Goal: Information Seeking & Learning: Learn about a topic

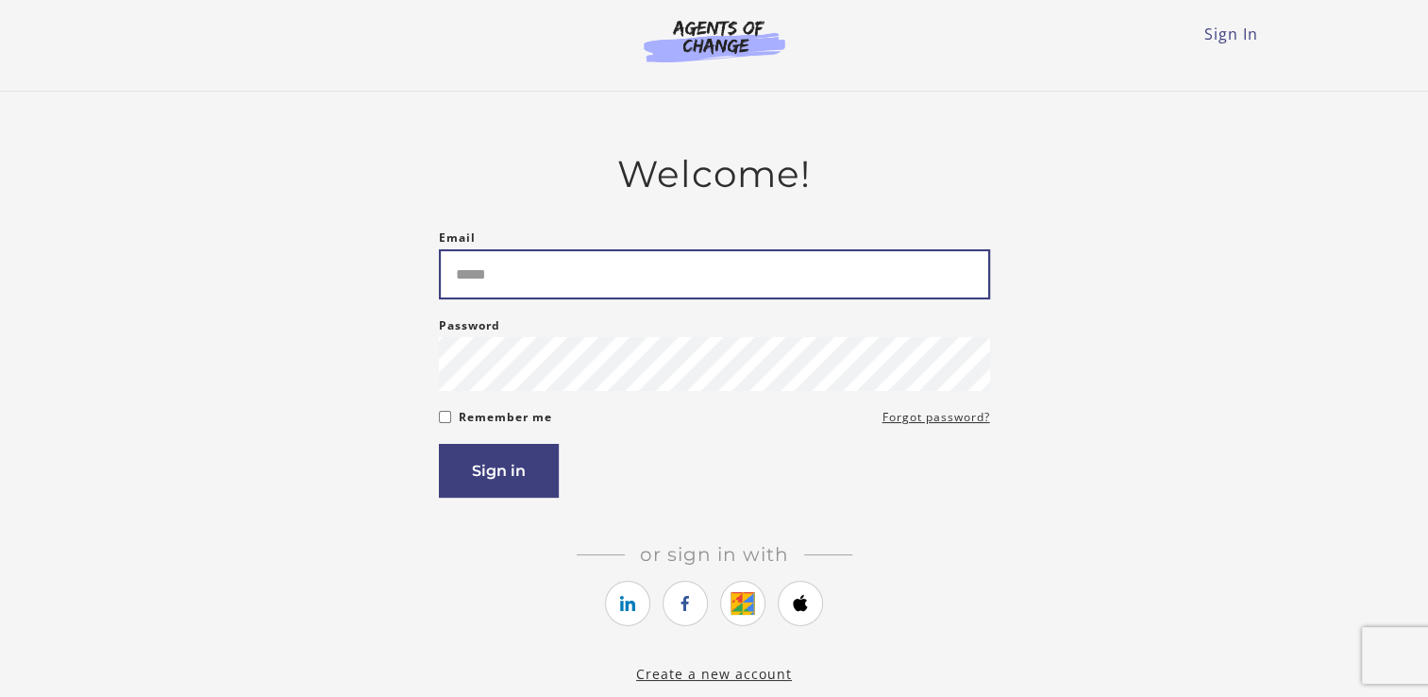
click at [525, 274] on input "Email" at bounding box center [714, 274] width 551 height 50
type input "*"
type input "**********"
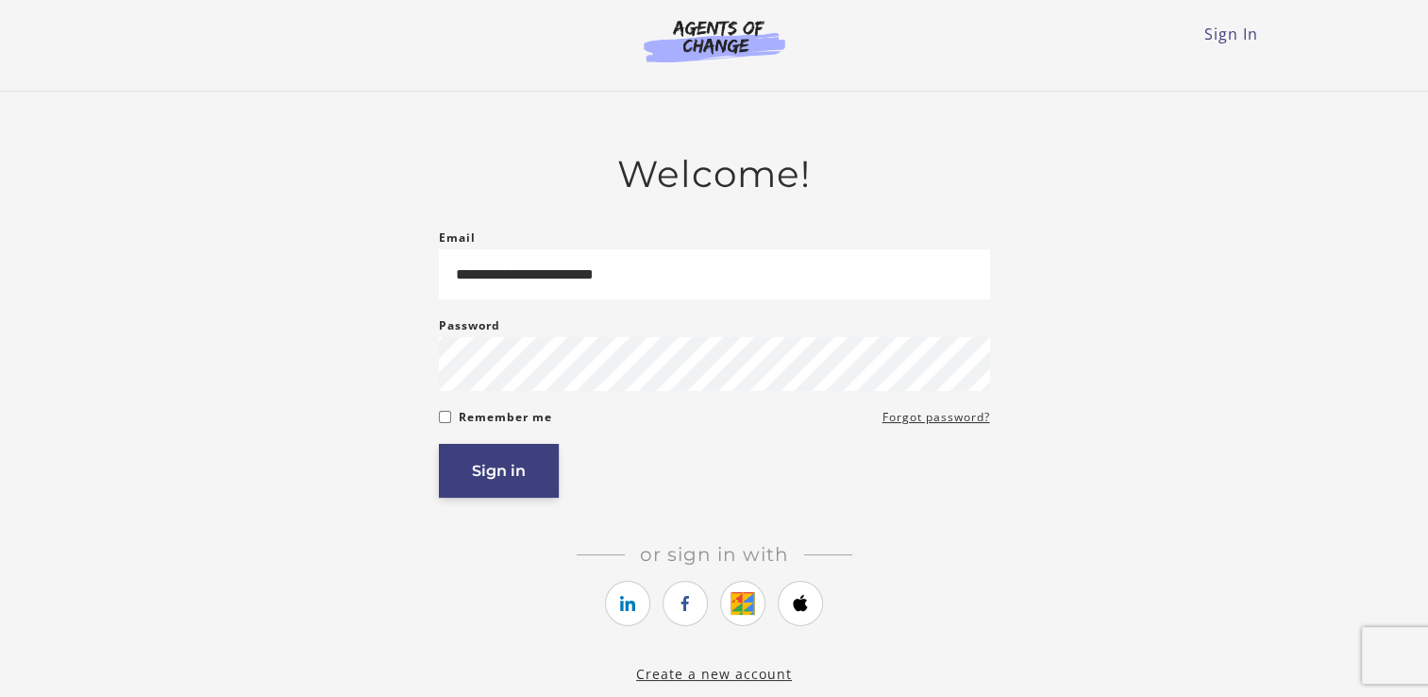
click at [498, 468] on button "Sign in" at bounding box center [499, 471] width 120 height 54
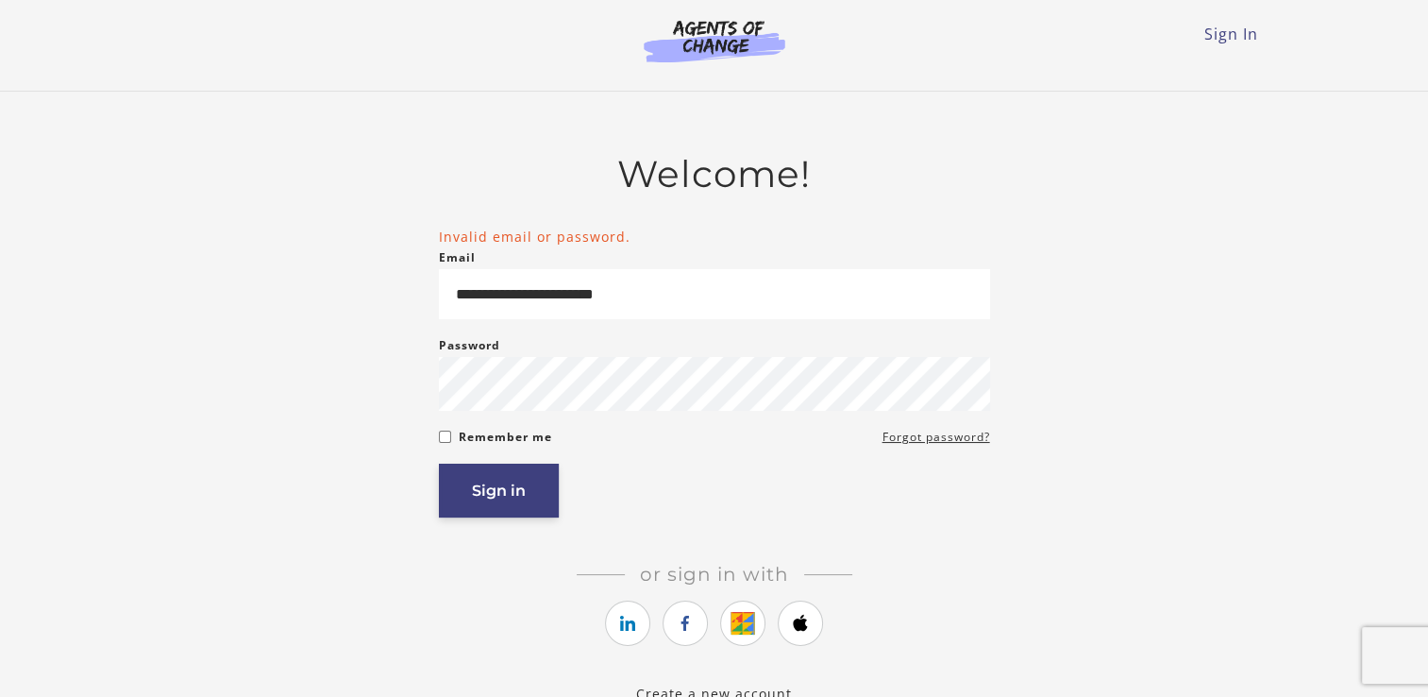
click at [502, 488] on button "Sign in" at bounding box center [499, 491] width 120 height 54
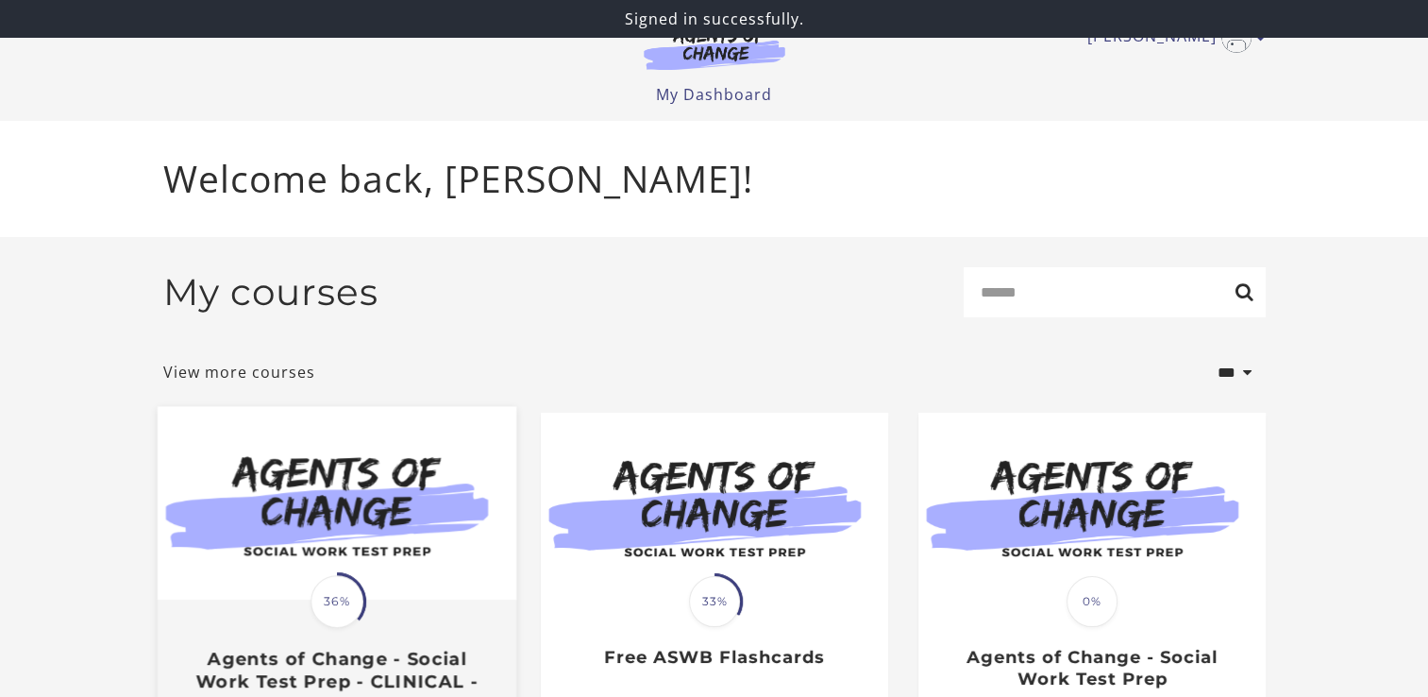
click at [475, 582] on img at bounding box center [336, 504] width 359 height 194
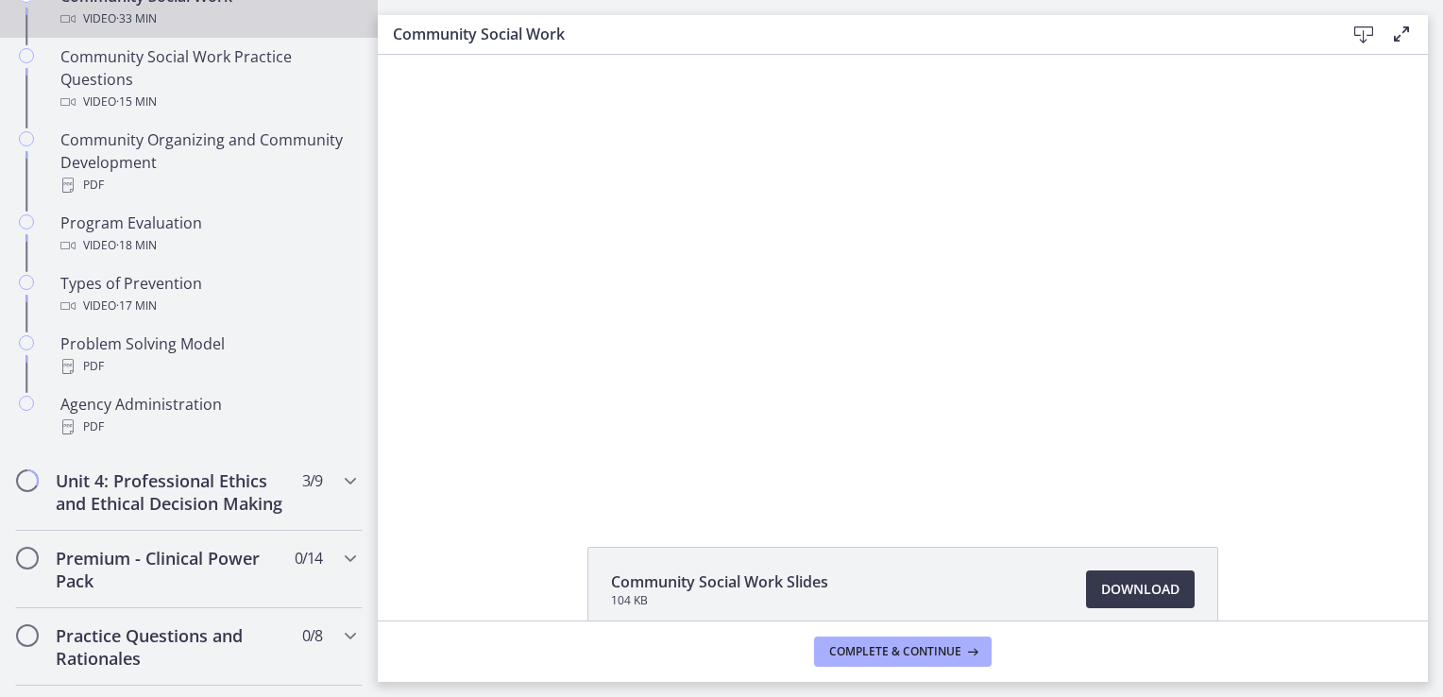
scroll to position [1131, 0]
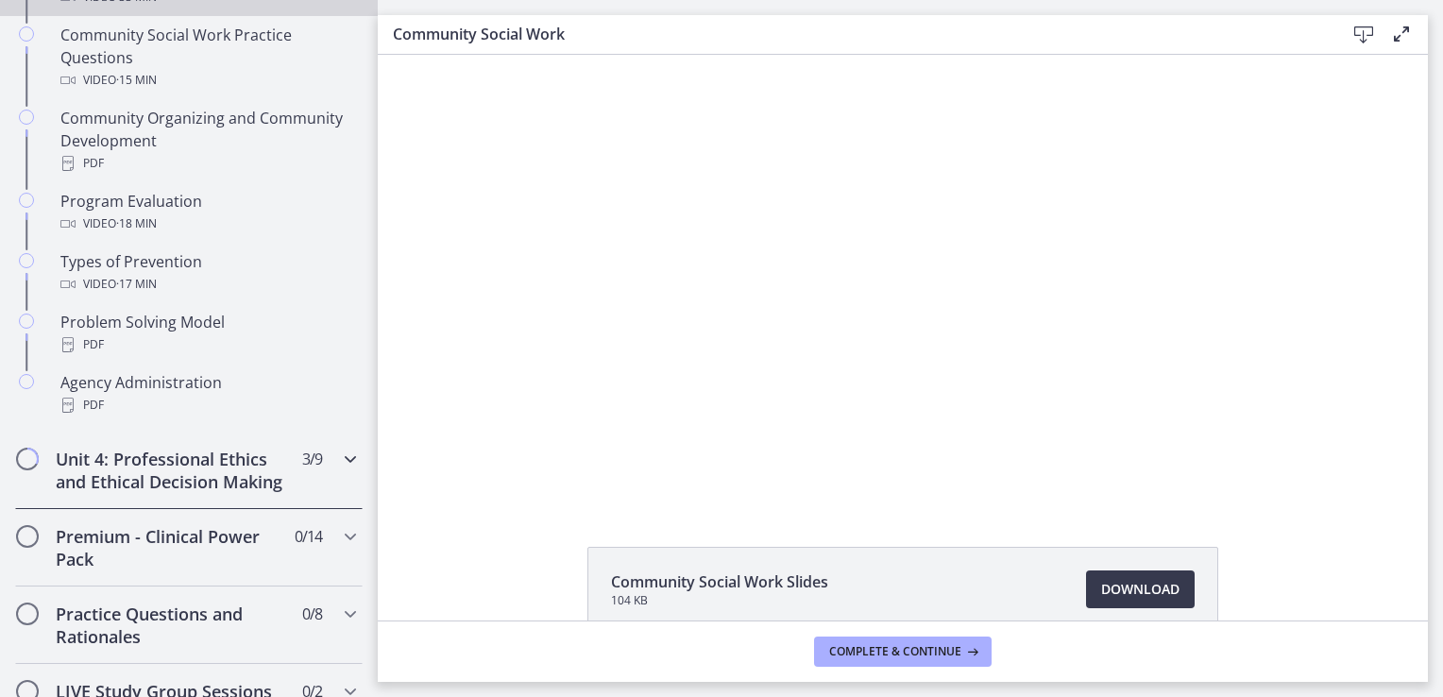
click at [162, 483] on h2 "Unit 4: Professional Ethics and Ethical Decision Making" at bounding box center [171, 470] width 230 height 45
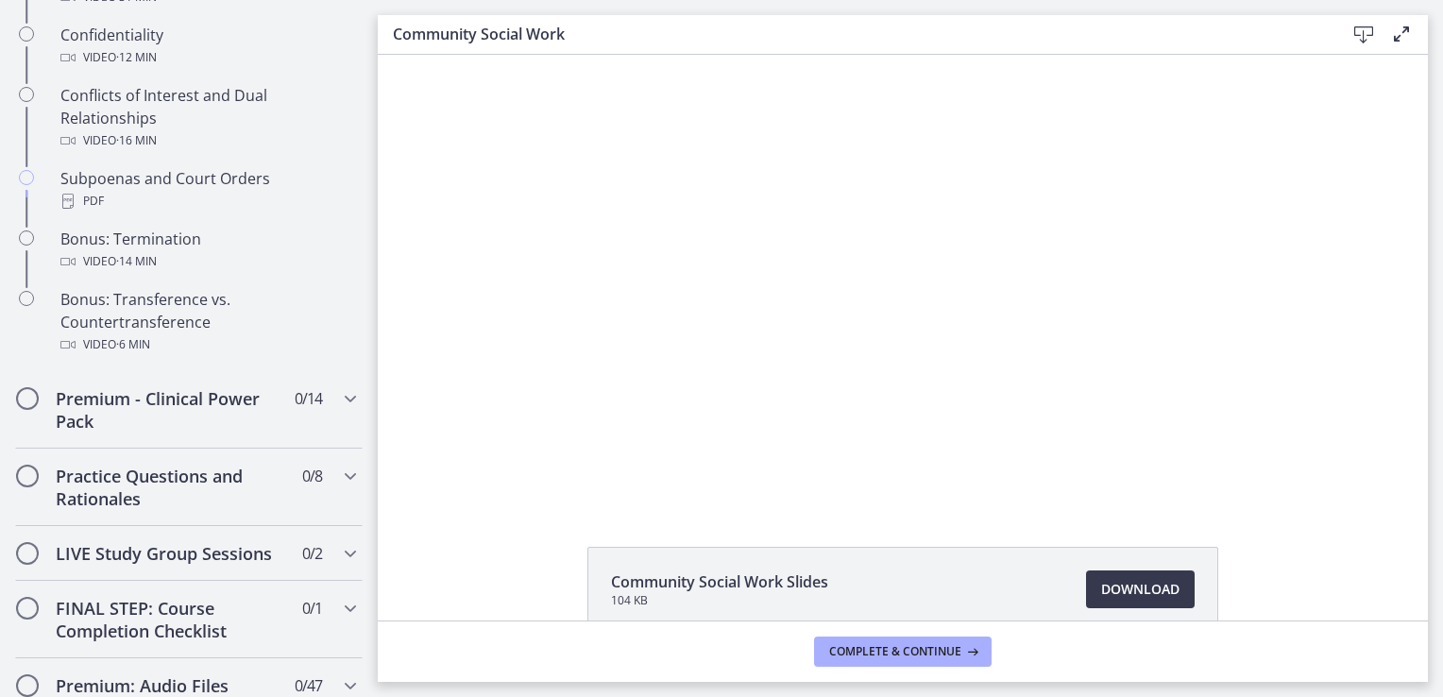
scroll to position [1148, 0]
drag, startPoint x: 369, startPoint y: 363, endPoint x: 61, endPoint y: 313, distance: 311.8
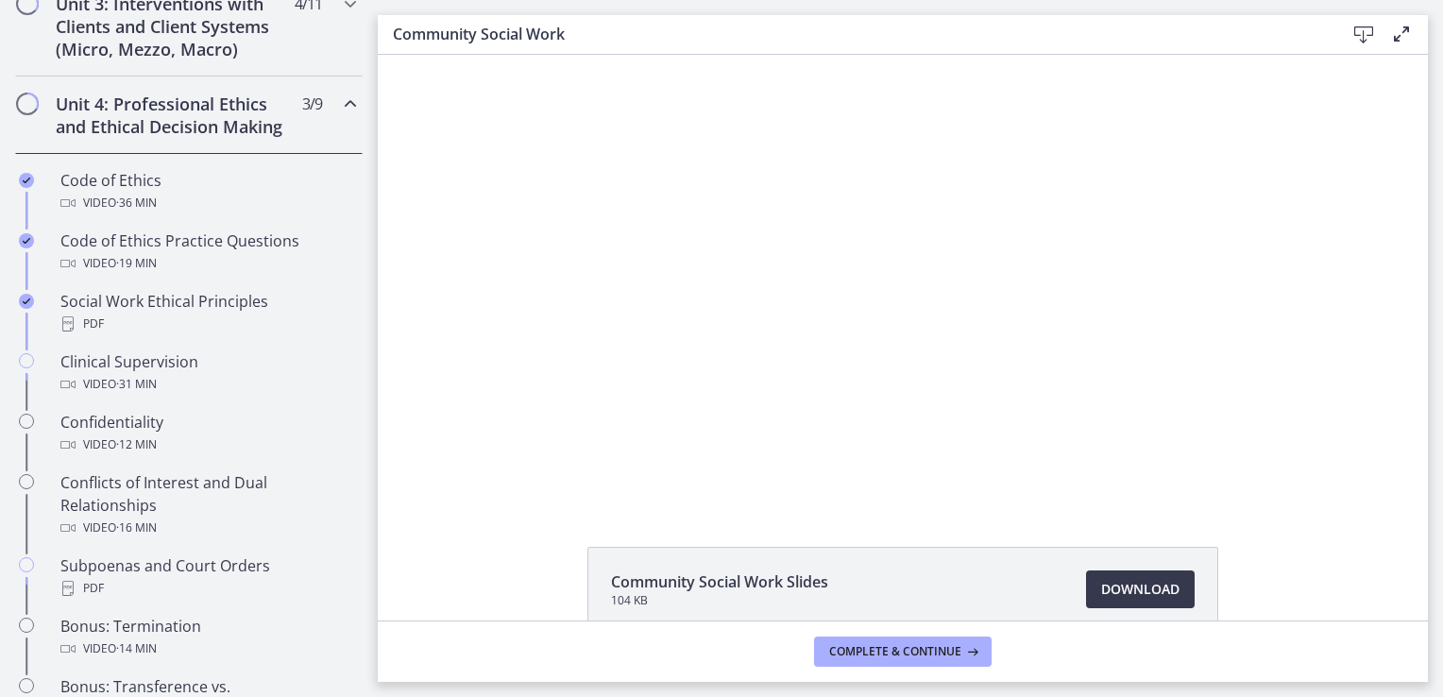
scroll to position [663, 0]
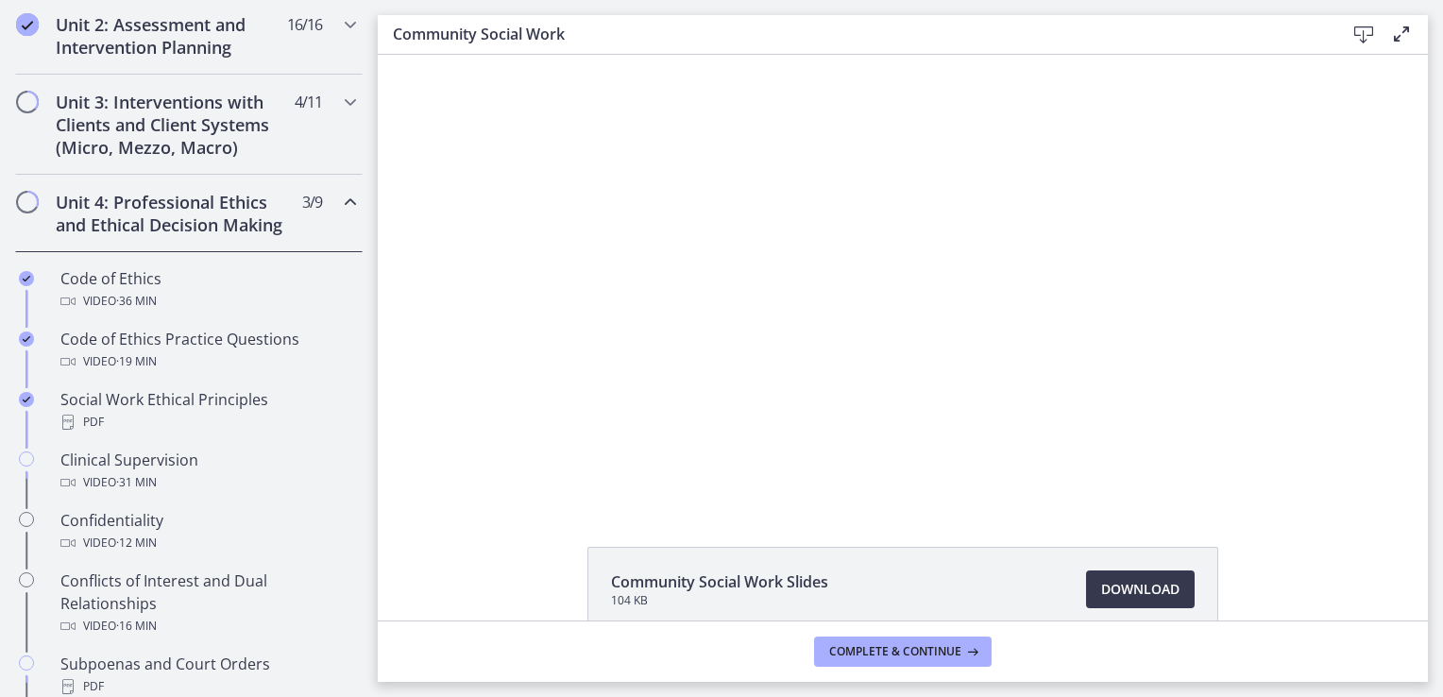
drag, startPoint x: 370, startPoint y: 402, endPoint x: 9, endPoint y: 204, distance: 411.6
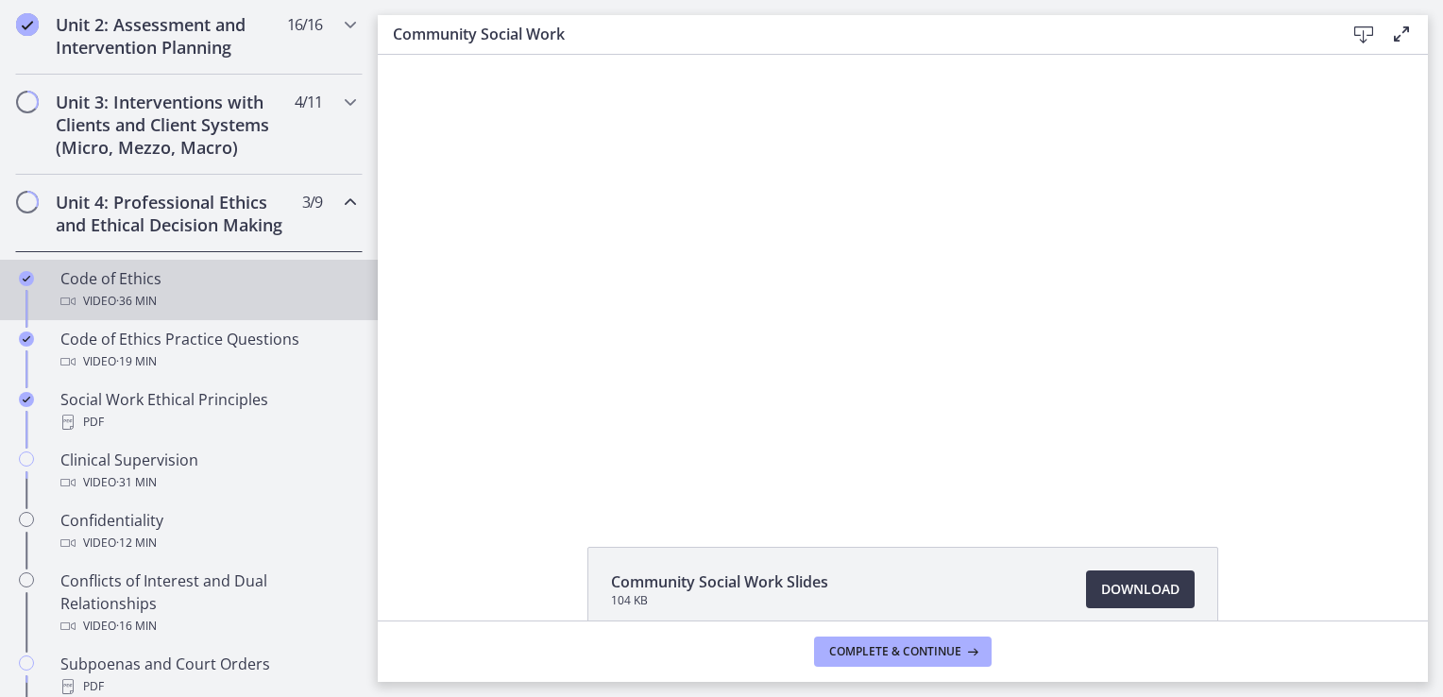
click at [116, 320] on link "Code of Ethics Video · 36 min" at bounding box center [189, 290] width 378 height 60
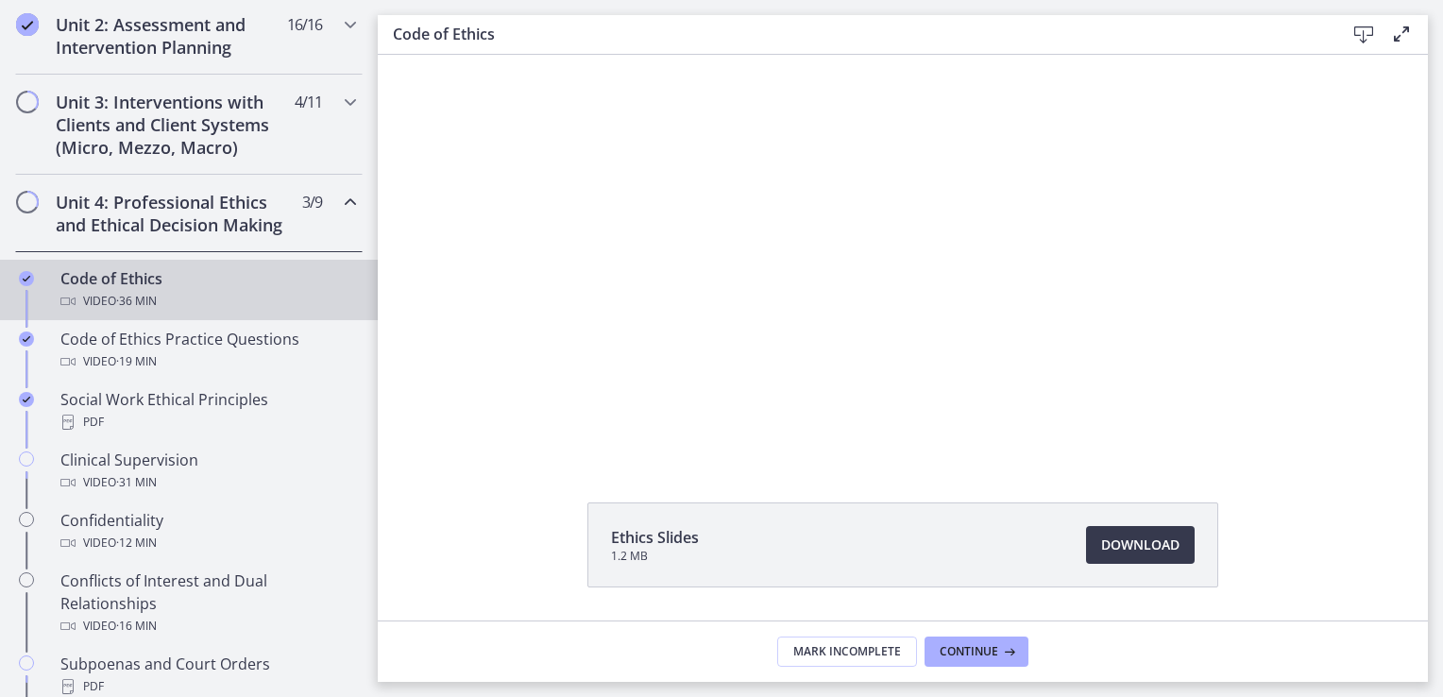
scroll to position [101, 0]
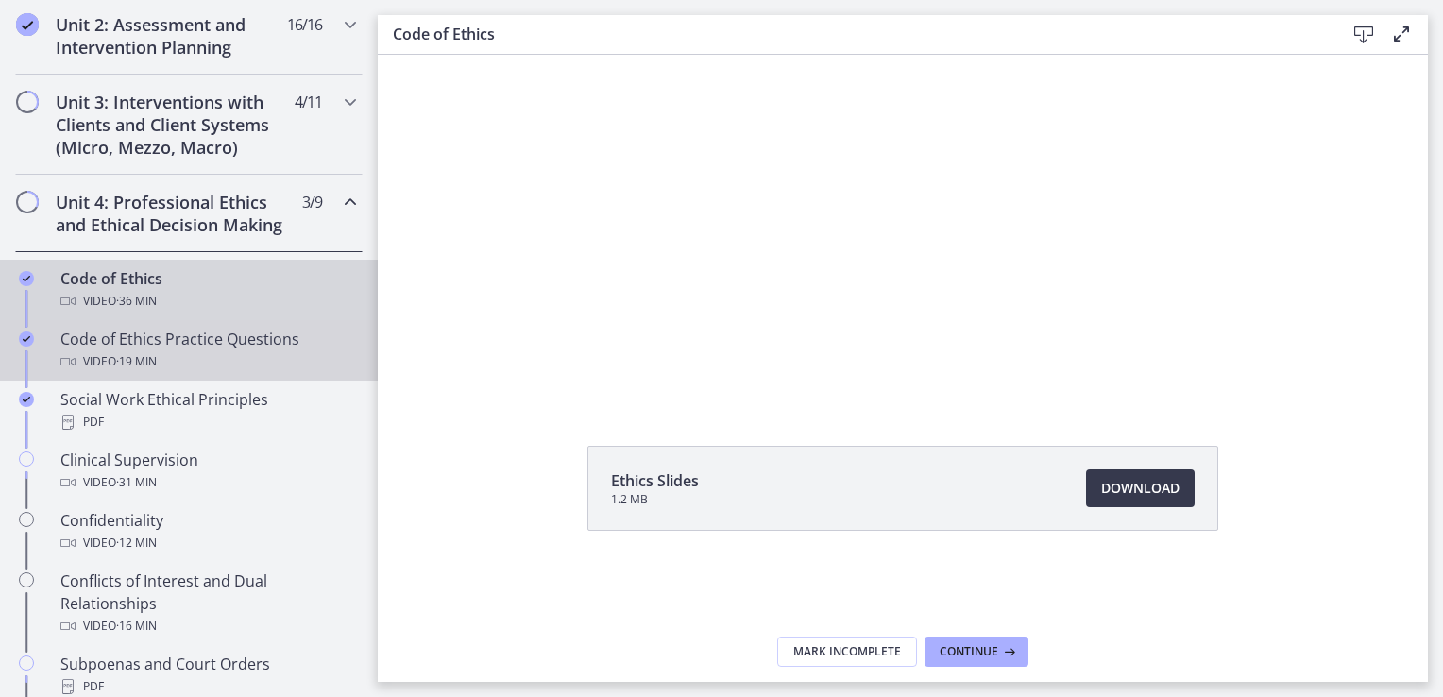
click at [230, 358] on div "Code of Ethics Practice Questions Video · 19 min" at bounding box center [207, 350] width 295 height 45
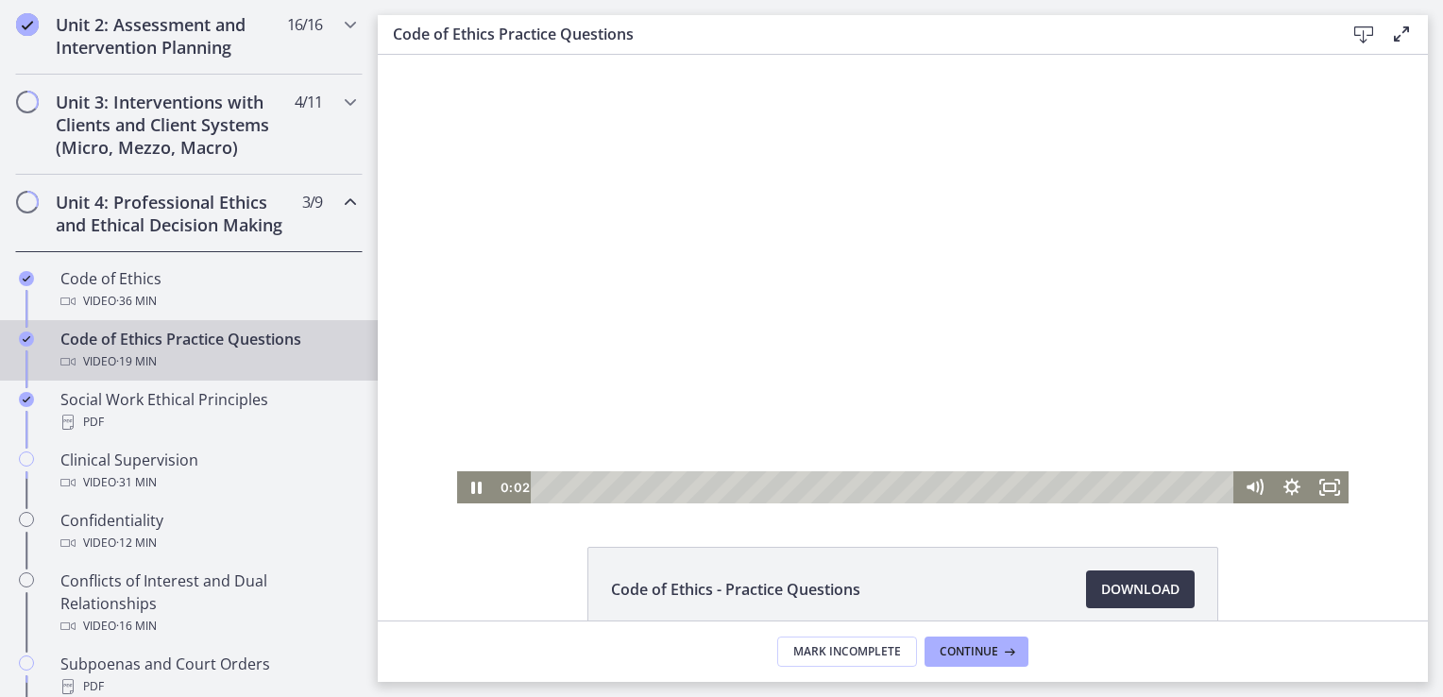
drag, startPoint x: 1307, startPoint y: 150, endPoint x: 1290, endPoint y: 210, distance: 61.9
click at [1290, 210] on div at bounding box center [902, 279] width 891 height 448
drag, startPoint x: 1300, startPoint y: 162, endPoint x: 1292, endPoint y: 243, distance: 80.6
click at [1292, 243] on div at bounding box center [902, 279] width 891 height 448
click at [838, 482] on div "Playbar" at bounding box center [843, 486] width 10 height 10
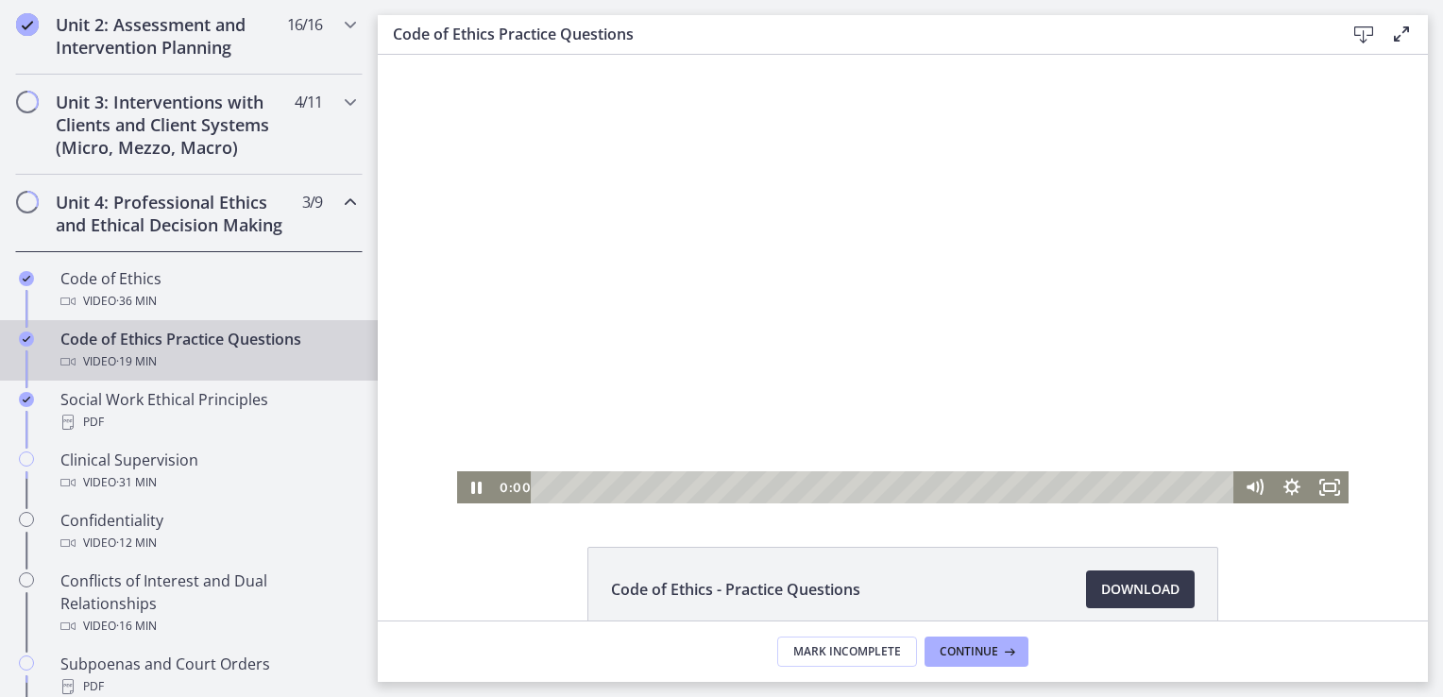
drag, startPoint x: 838, startPoint y: 489, endPoint x: 493, endPoint y: 495, distance: 345.6
click at [495, 495] on div "0:00 0:00" at bounding box center [865, 487] width 740 height 32
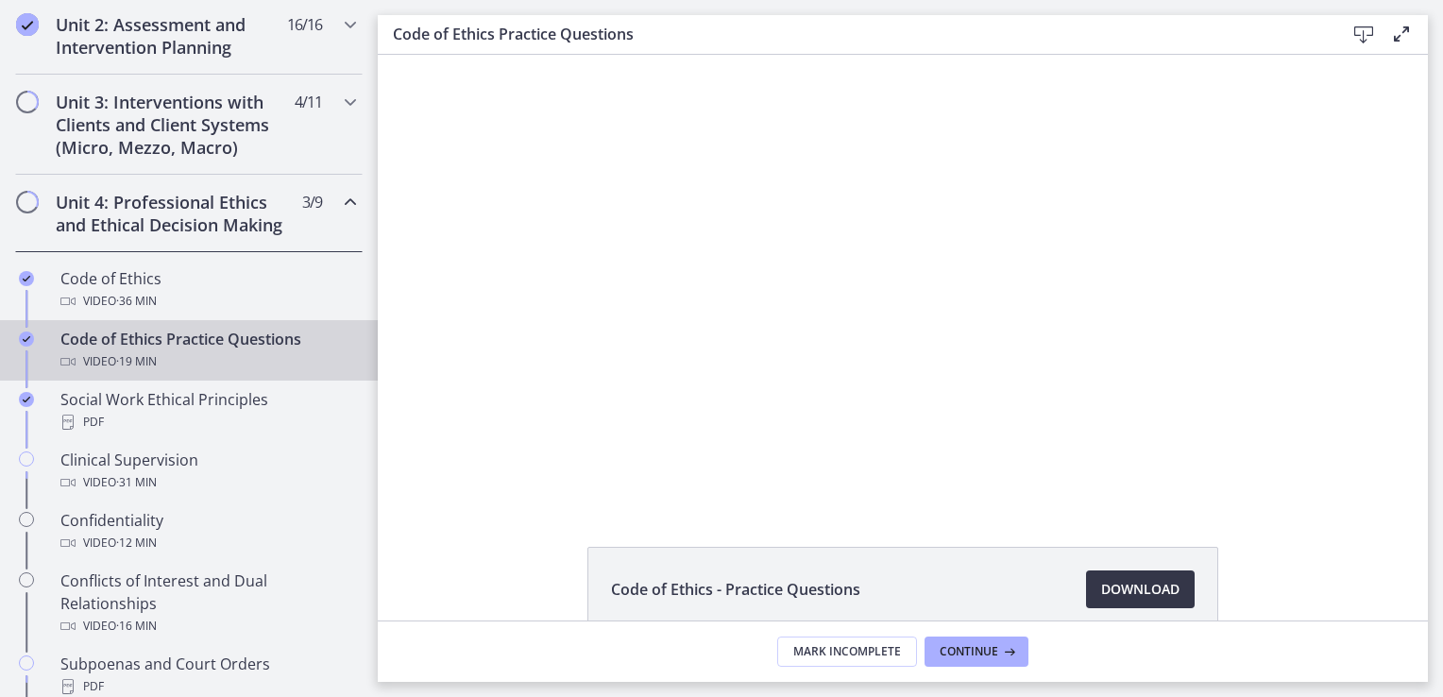
click at [1128, 592] on span "Download Opens in a new window" at bounding box center [1140, 589] width 78 height 23
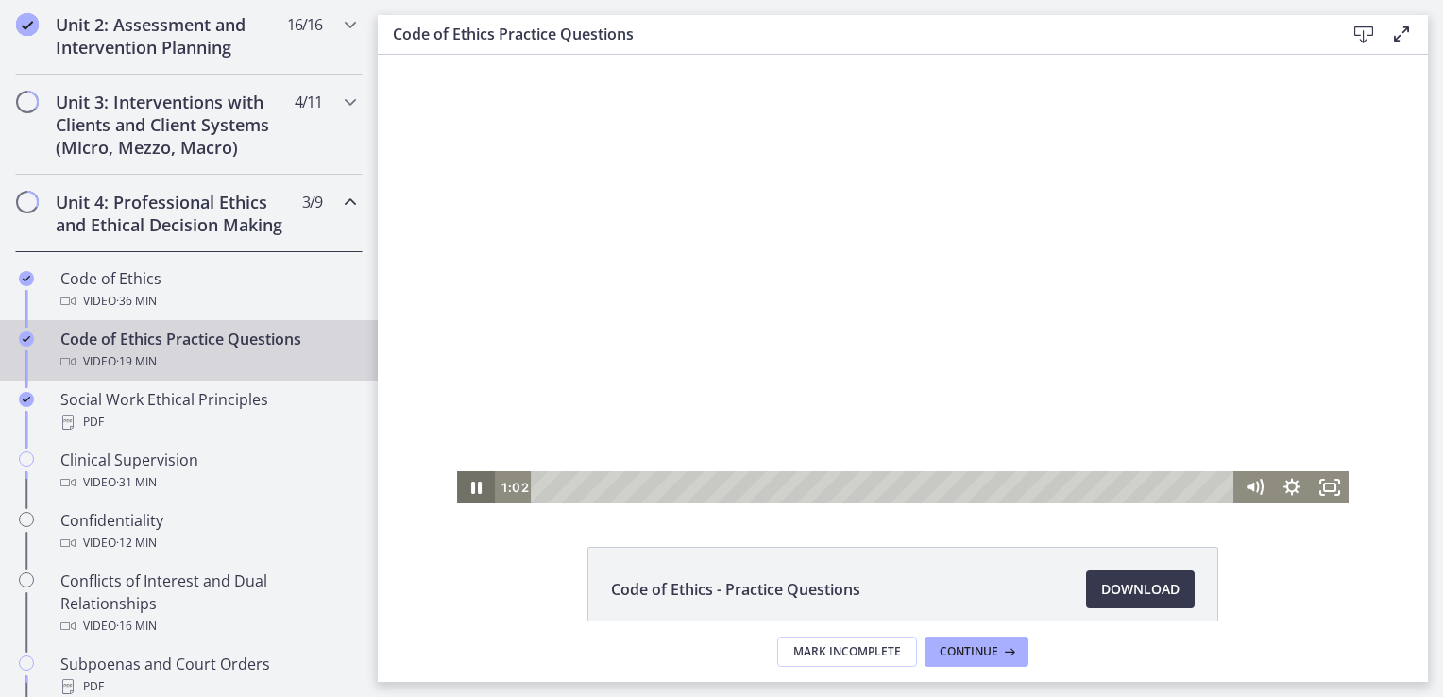
click at [471, 492] on icon "Pause" at bounding box center [476, 487] width 10 height 12
click at [210, 159] on div "Unit 3: Interventions with Clients and Client Systems (Micro, Mezzo, Macro) 4 /…" at bounding box center [188, 125] width 347 height 100
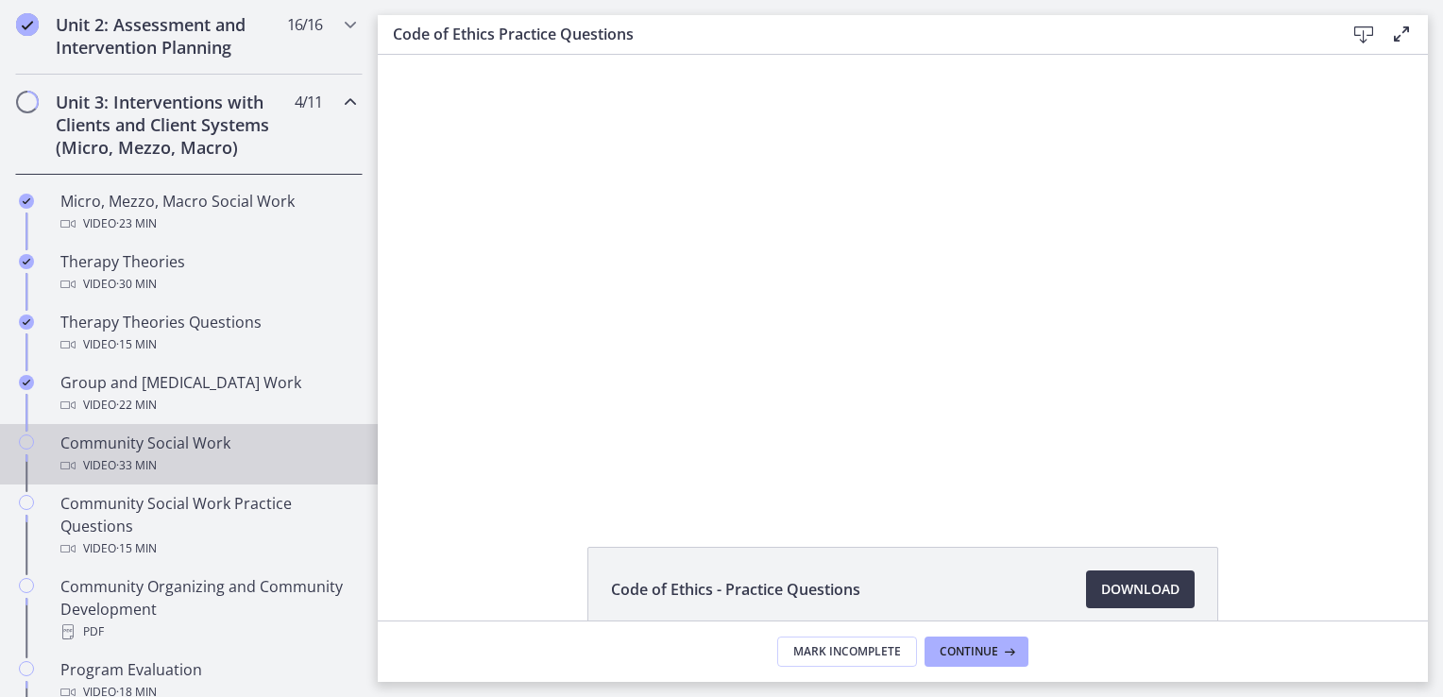
click at [117, 441] on div "Community Social Work Video · 33 min" at bounding box center [207, 453] width 295 height 45
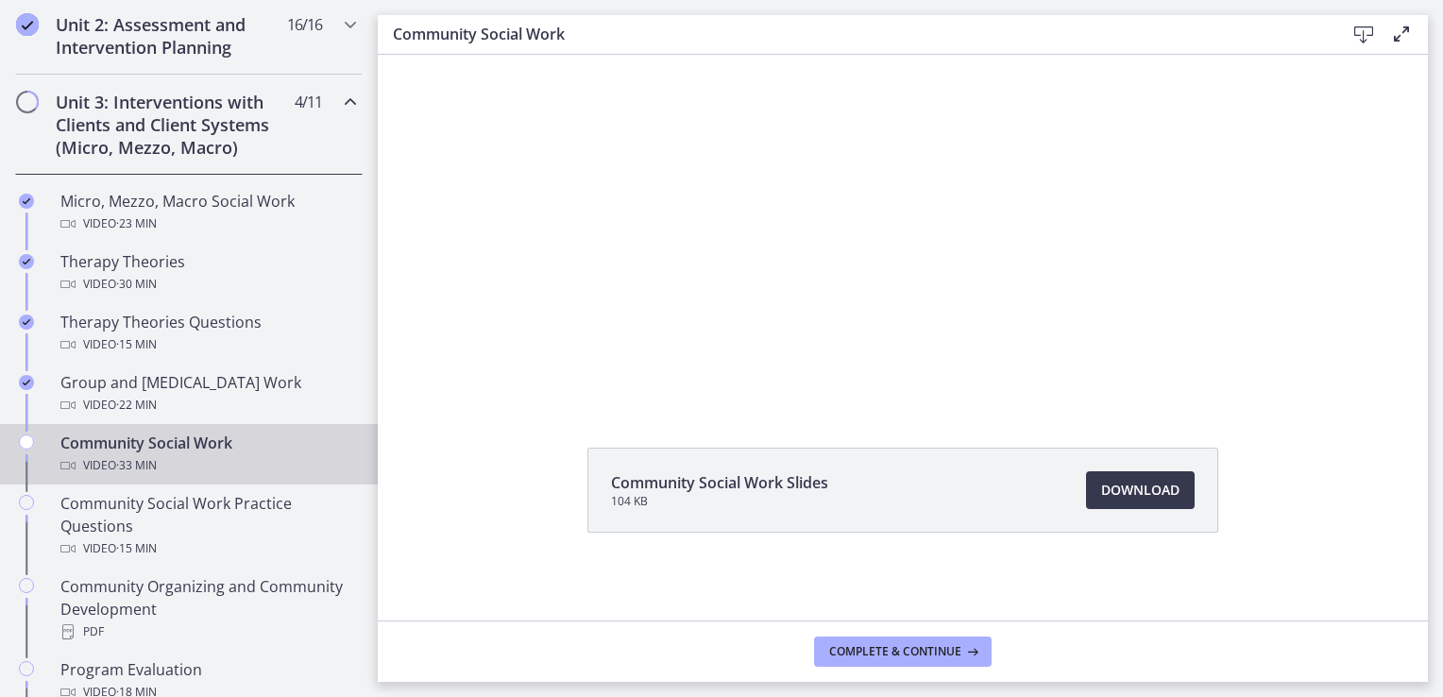
scroll to position [101, 0]
click at [1164, 483] on span "Download Opens in a new window" at bounding box center [1140, 488] width 78 height 23
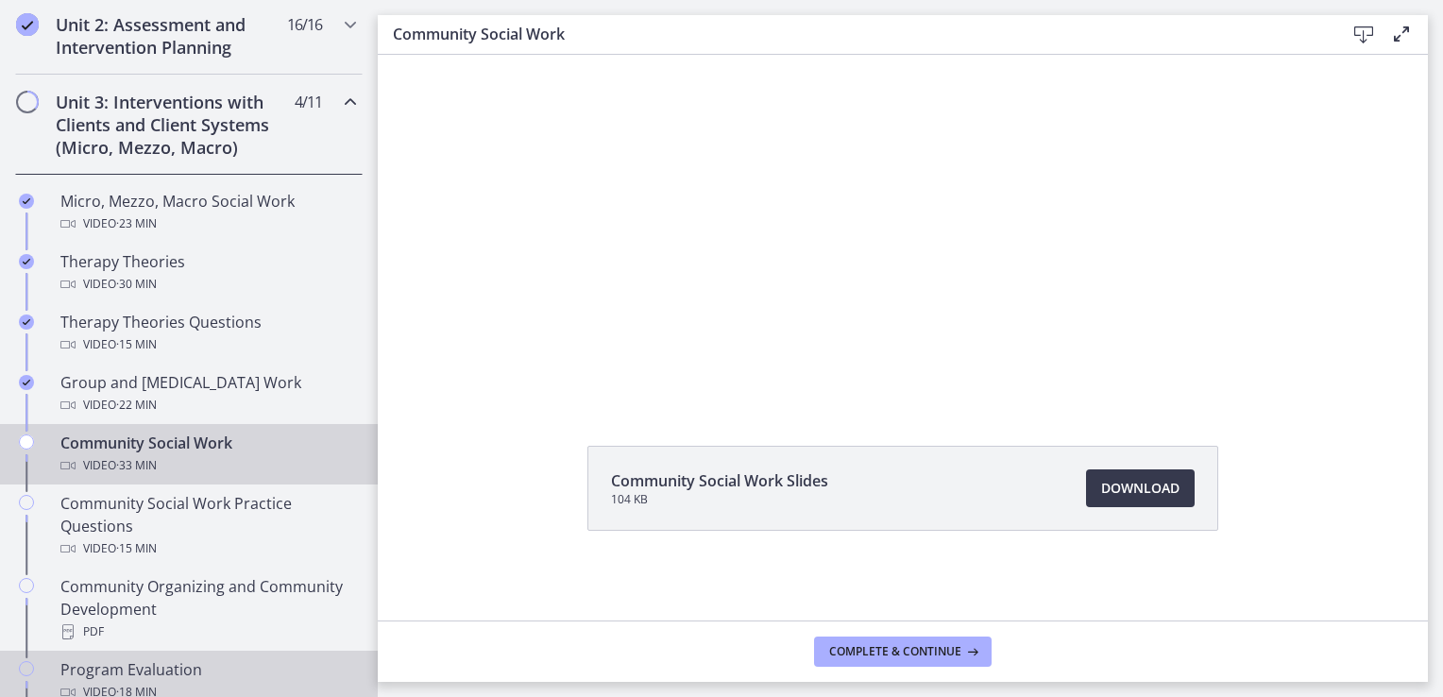
click at [145, 667] on div "Program Evaluation Video · 18 min" at bounding box center [207, 680] width 295 height 45
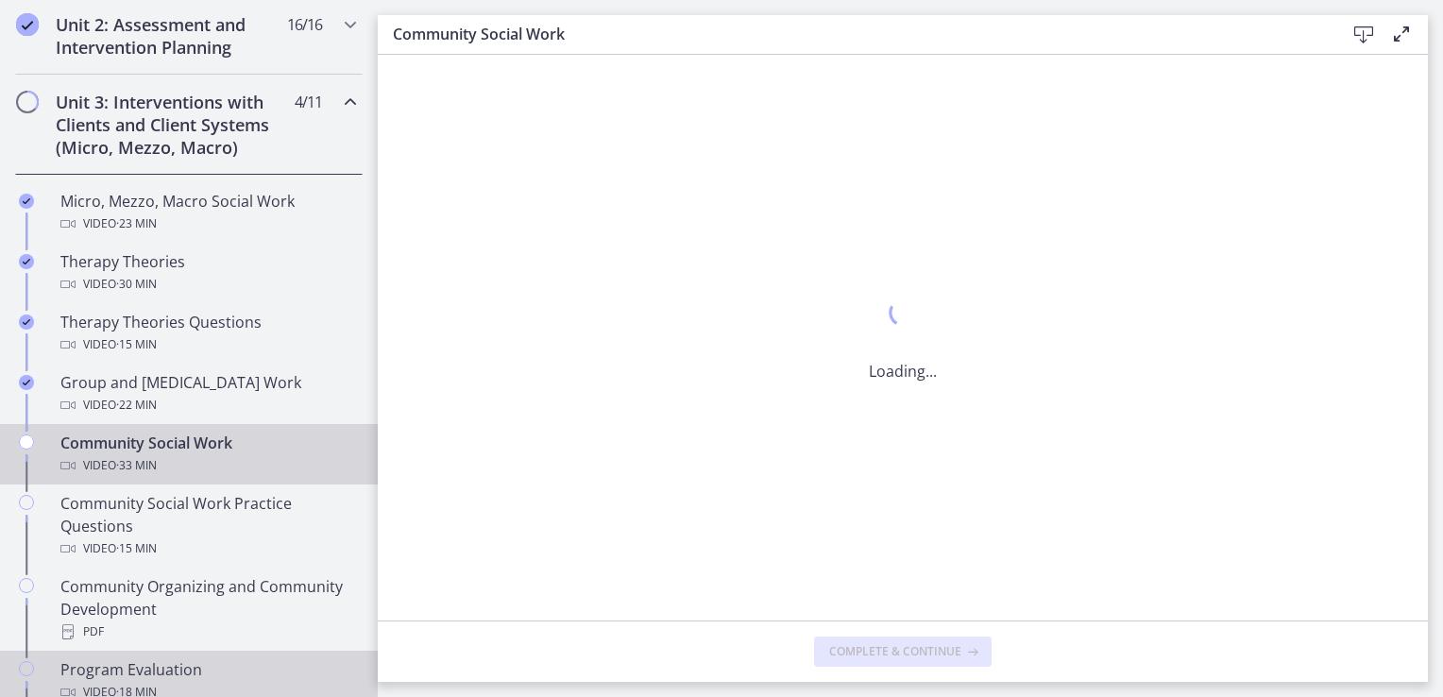
scroll to position [0, 0]
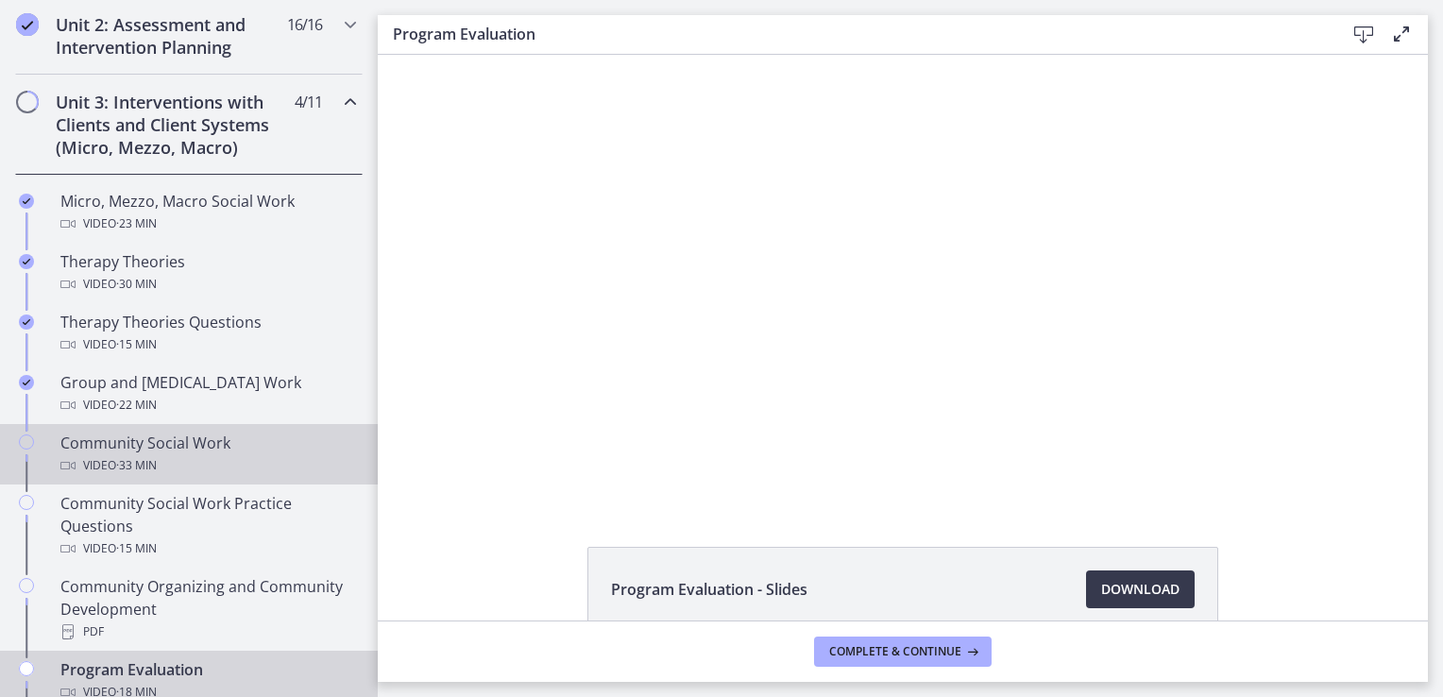
click at [125, 436] on div "Community Social Work Video · 33 min" at bounding box center [207, 453] width 295 height 45
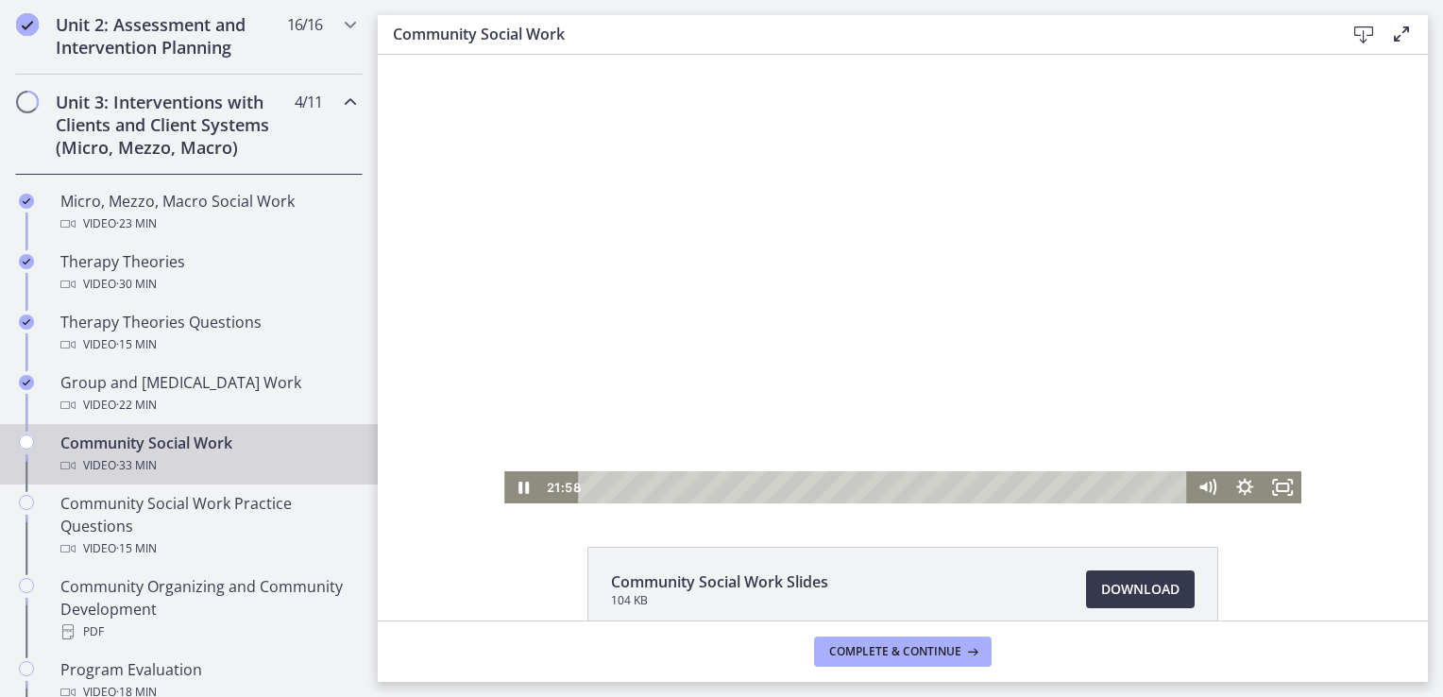
click at [615, 285] on div at bounding box center [902, 279] width 797 height 448
click at [516, 481] on icon "Play Video" at bounding box center [524, 487] width 45 height 39
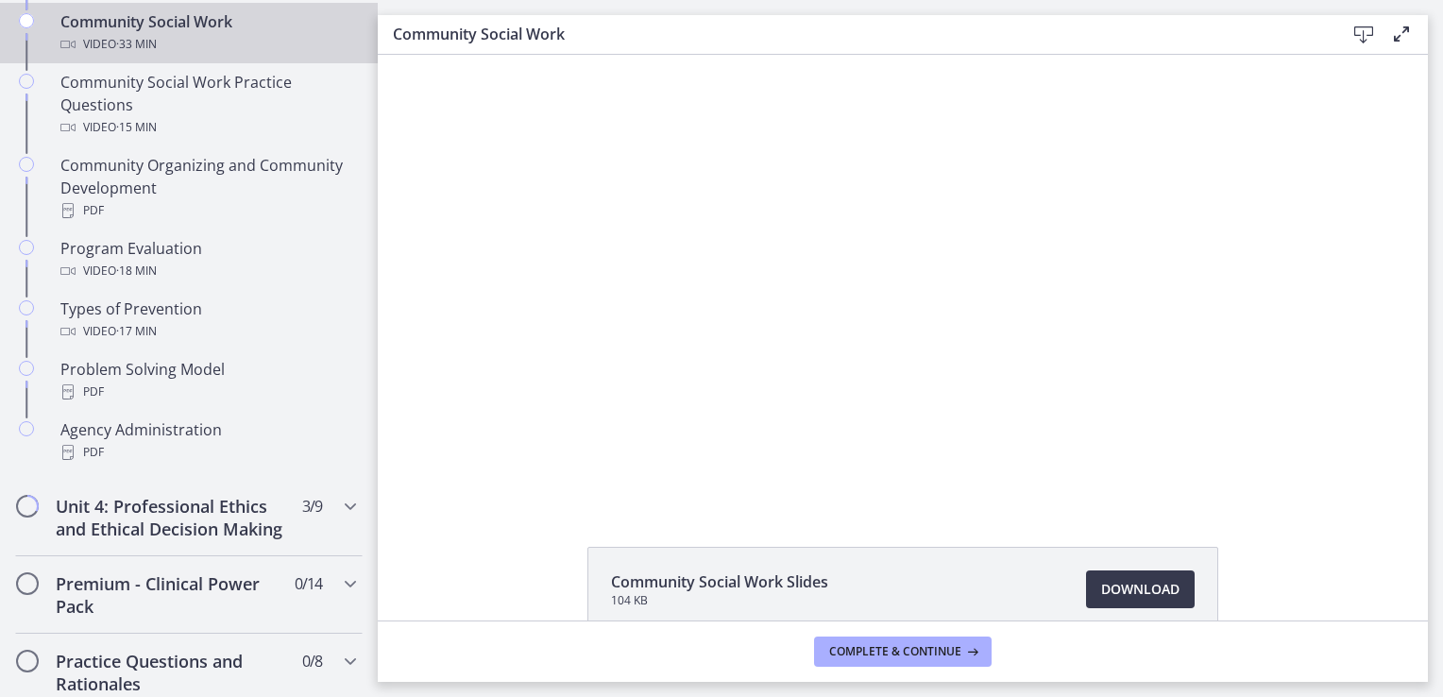
scroll to position [1085, 0]
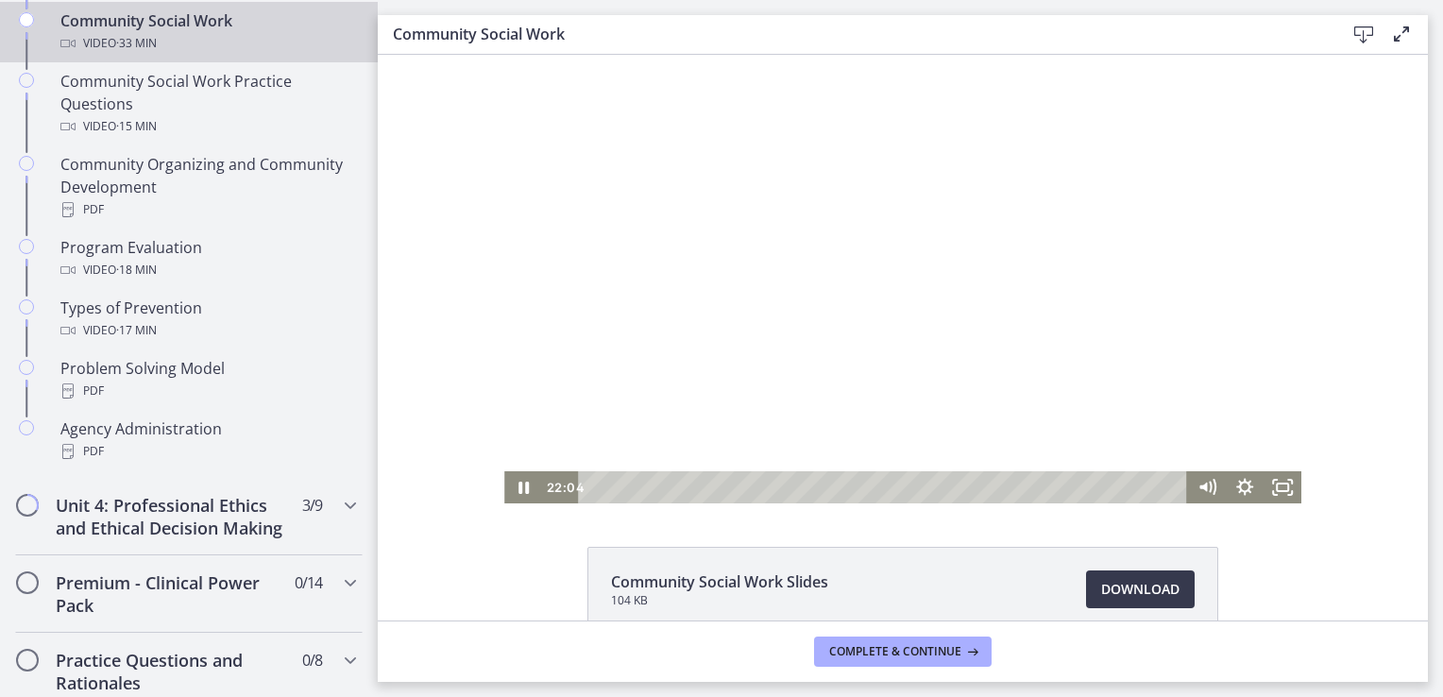
click at [774, 328] on div at bounding box center [902, 279] width 797 height 448
click at [512, 481] on icon "Play Video" at bounding box center [524, 487] width 38 height 32
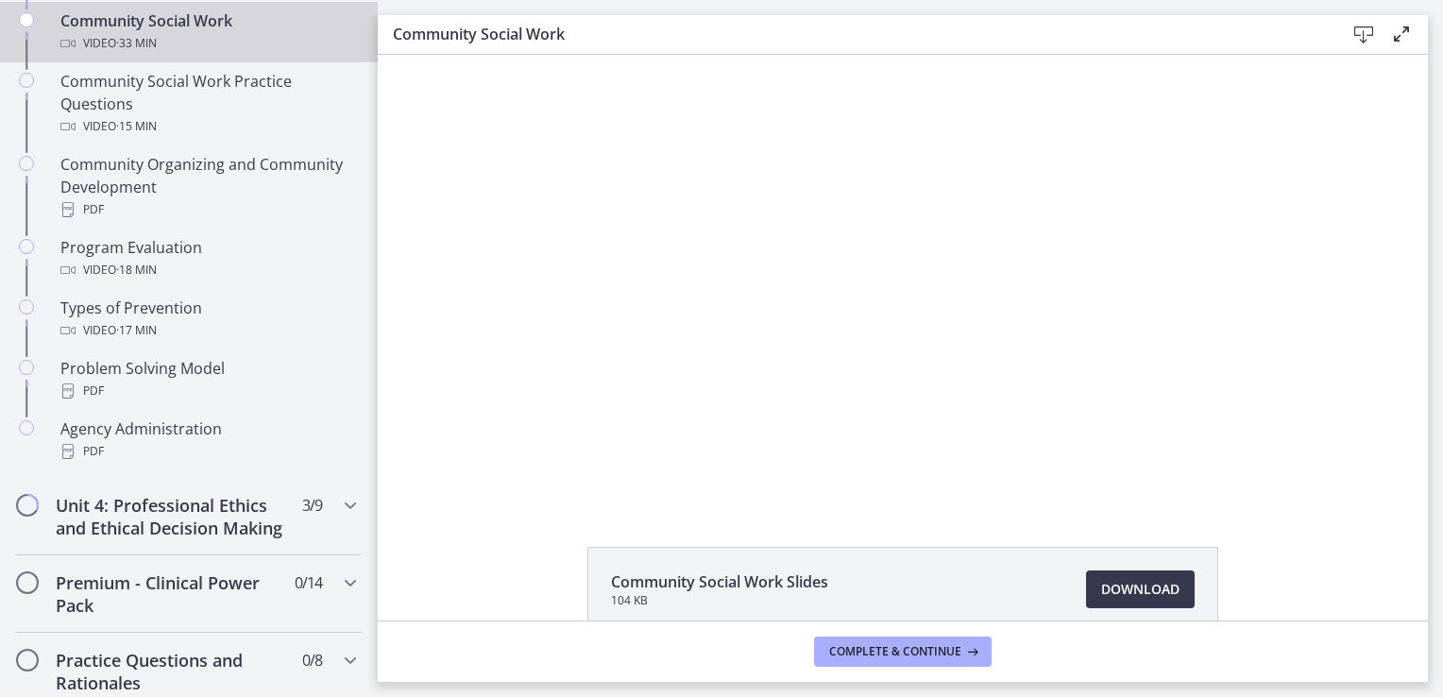
click at [1344, 211] on div "Click for sound @keyframes VOLUME_SMALL_WAVE_FLASH { 0% { opacity: 0; } 33% { o…" at bounding box center [903, 279] width 1050 height 448
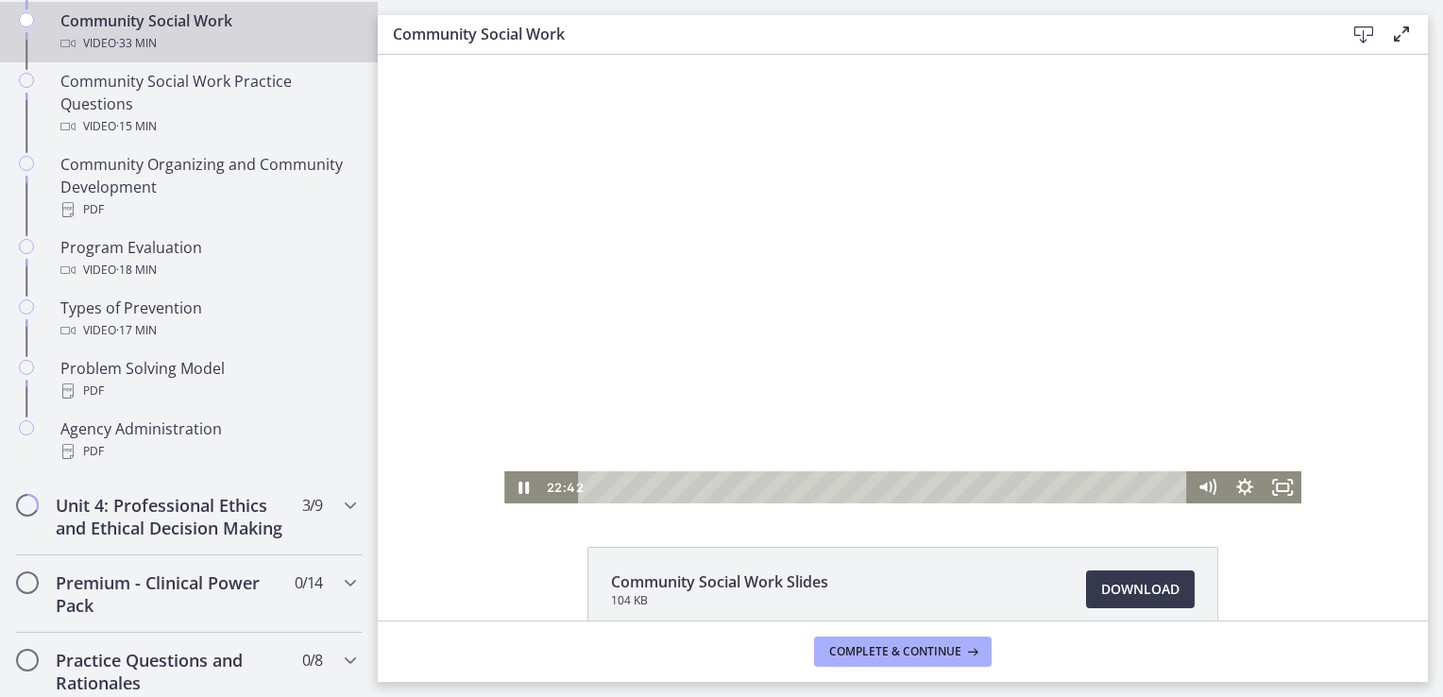
click at [872, 291] on div at bounding box center [902, 279] width 797 height 448
click at [887, 273] on div at bounding box center [902, 279] width 797 height 448
click at [1196, 471] on icon "Mute" at bounding box center [1206, 487] width 45 height 39
click at [1201, 485] on icon "Unmute" at bounding box center [1205, 486] width 8 height 9
click at [1287, 282] on div at bounding box center [902, 279] width 797 height 448
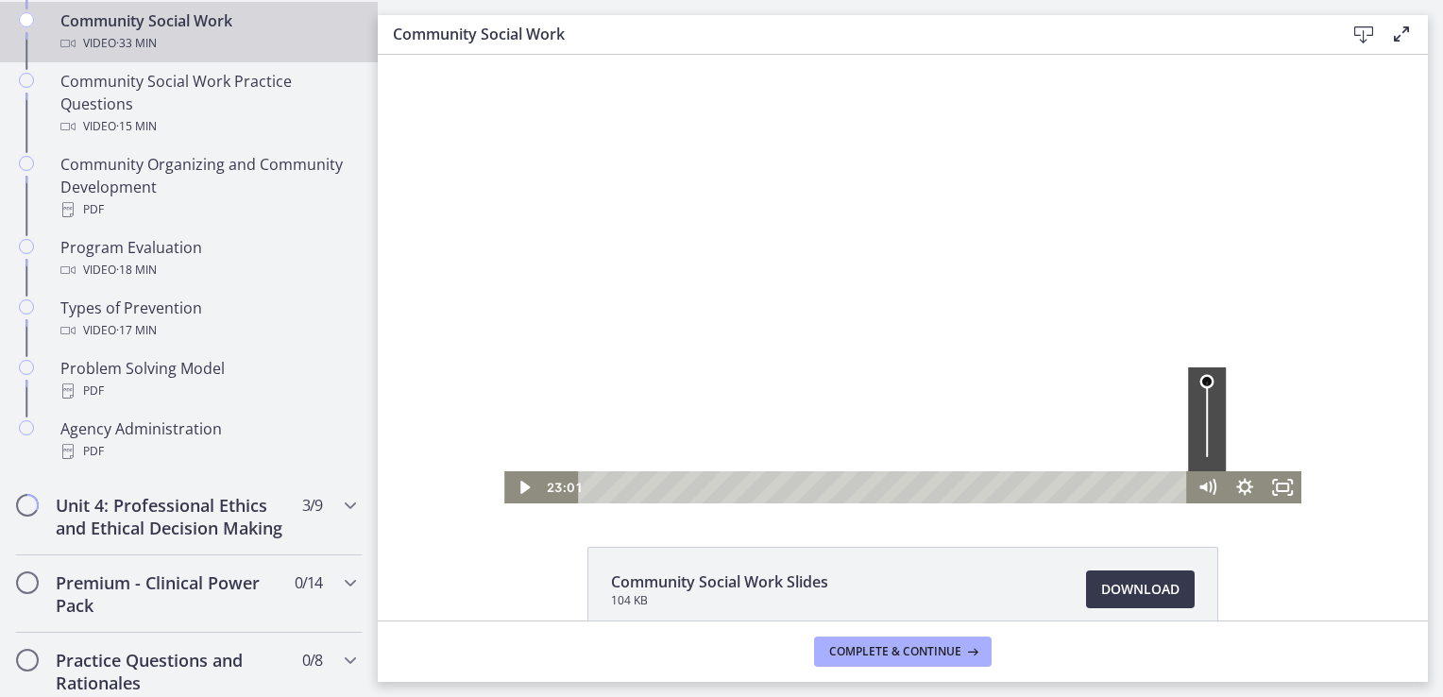
drag, startPoint x: 1197, startPoint y: 444, endPoint x: 1197, endPoint y: 372, distance: 71.8
click at [1197, 372] on div "Volume" at bounding box center [1207, 419] width 38 height 104
click at [1196, 478] on icon "Mute" at bounding box center [1207, 487] width 38 height 32
click at [1196, 478] on icon "Unmute" at bounding box center [1207, 487] width 38 height 32
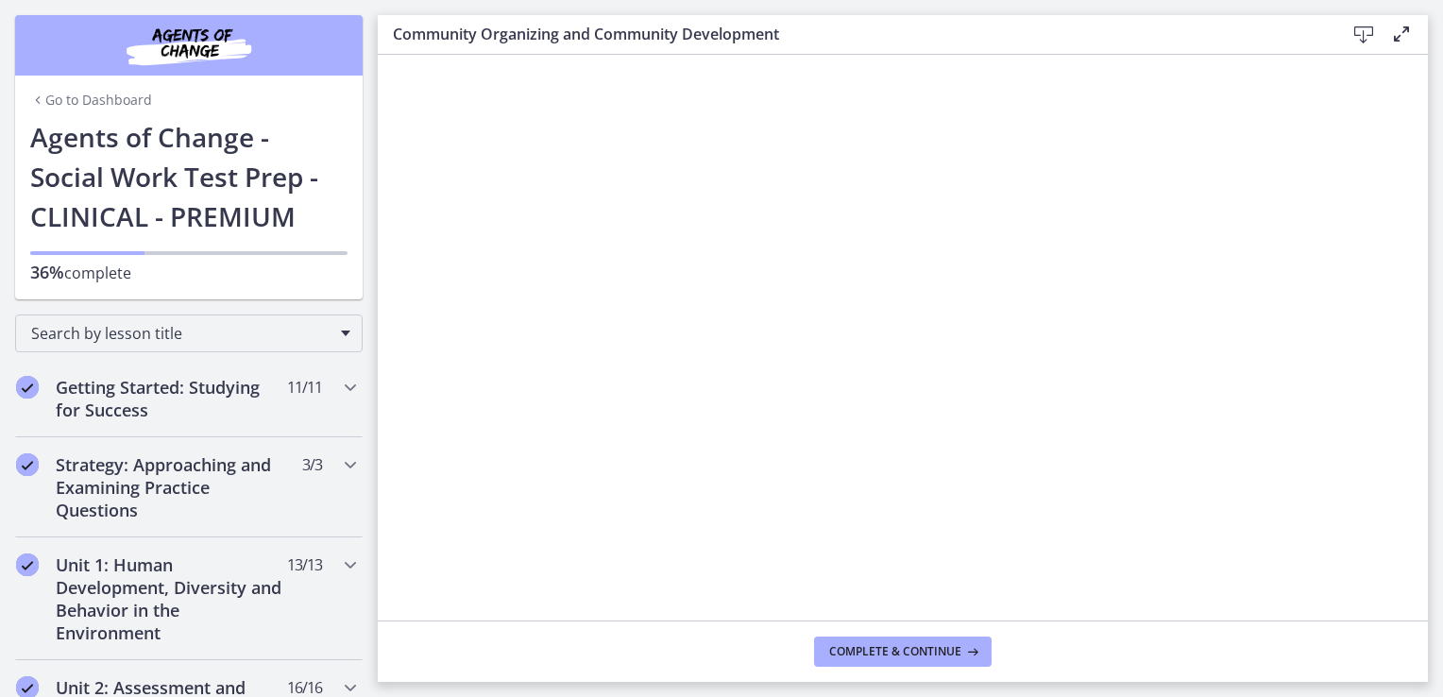
click at [1442, 304] on html "Skip to main content Go to Dashboard Go to Dashboard Go to Dashboard Agents of …" at bounding box center [721, 348] width 1443 height 697
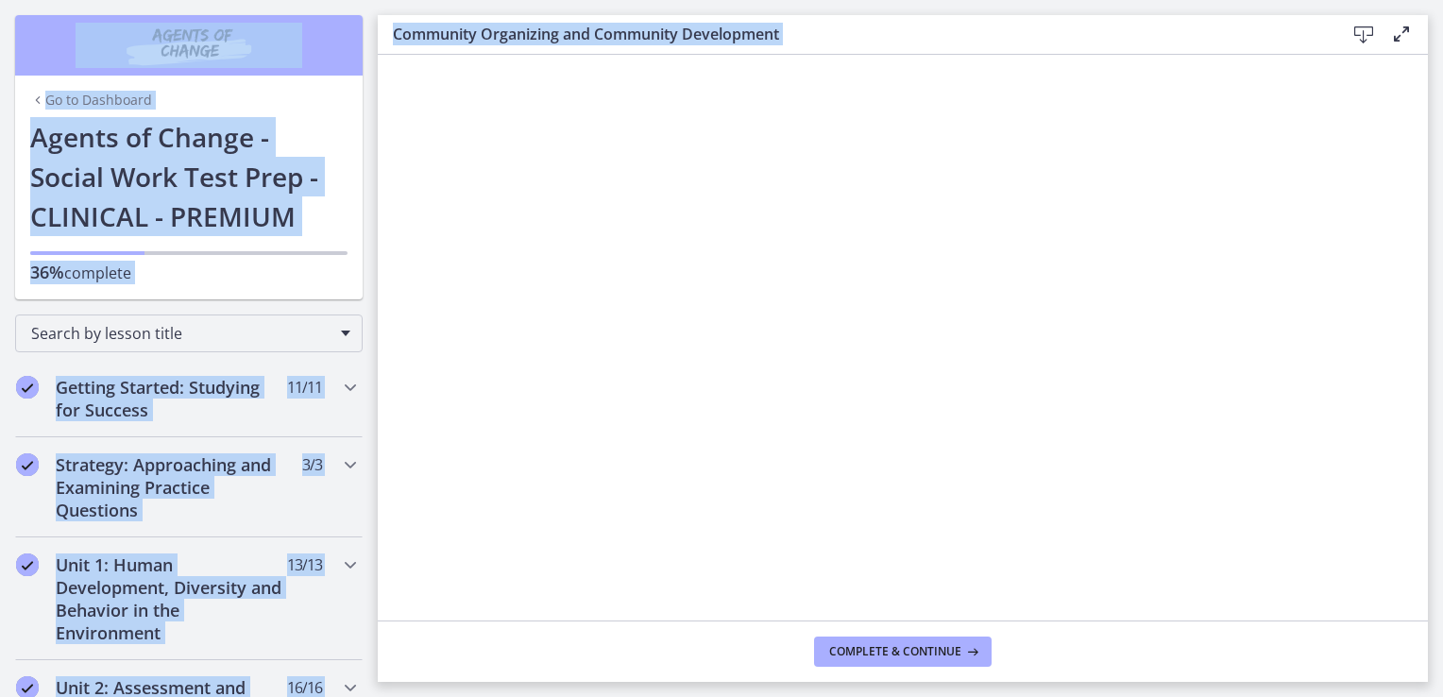
click at [1442, 306] on html "Skip to main content Go to Dashboard Go to Dashboard Go to Dashboard Agents of …" at bounding box center [721, 348] width 1443 height 697
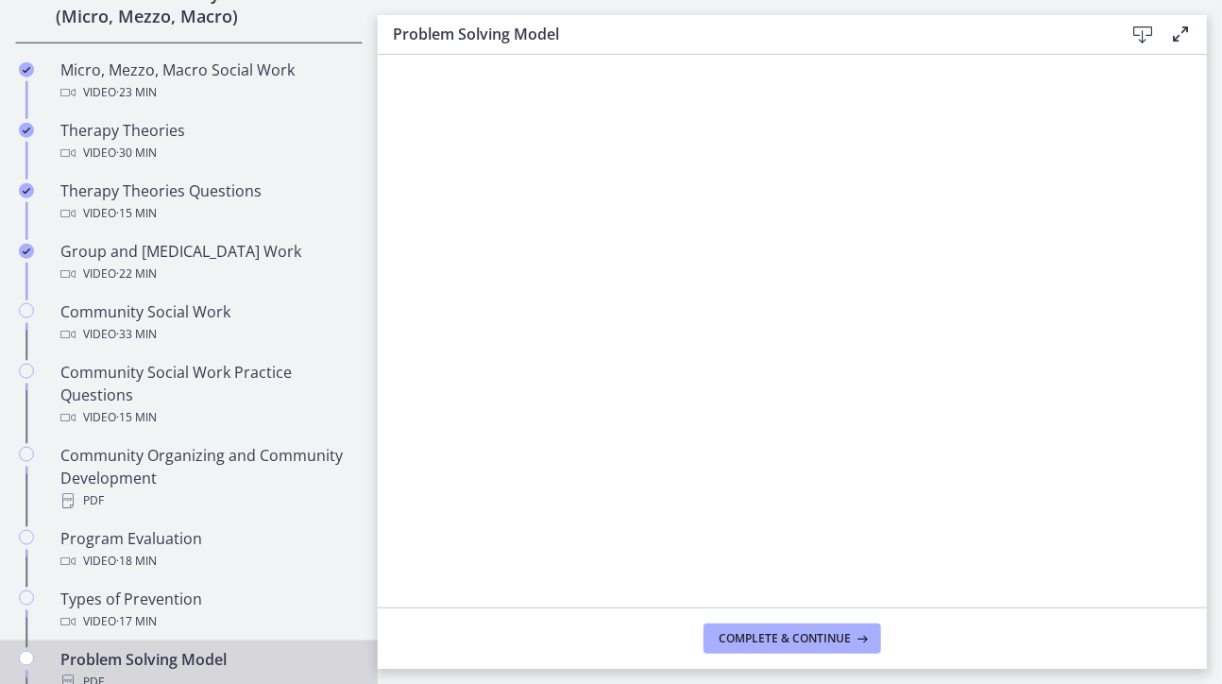
scroll to position [789, 0]
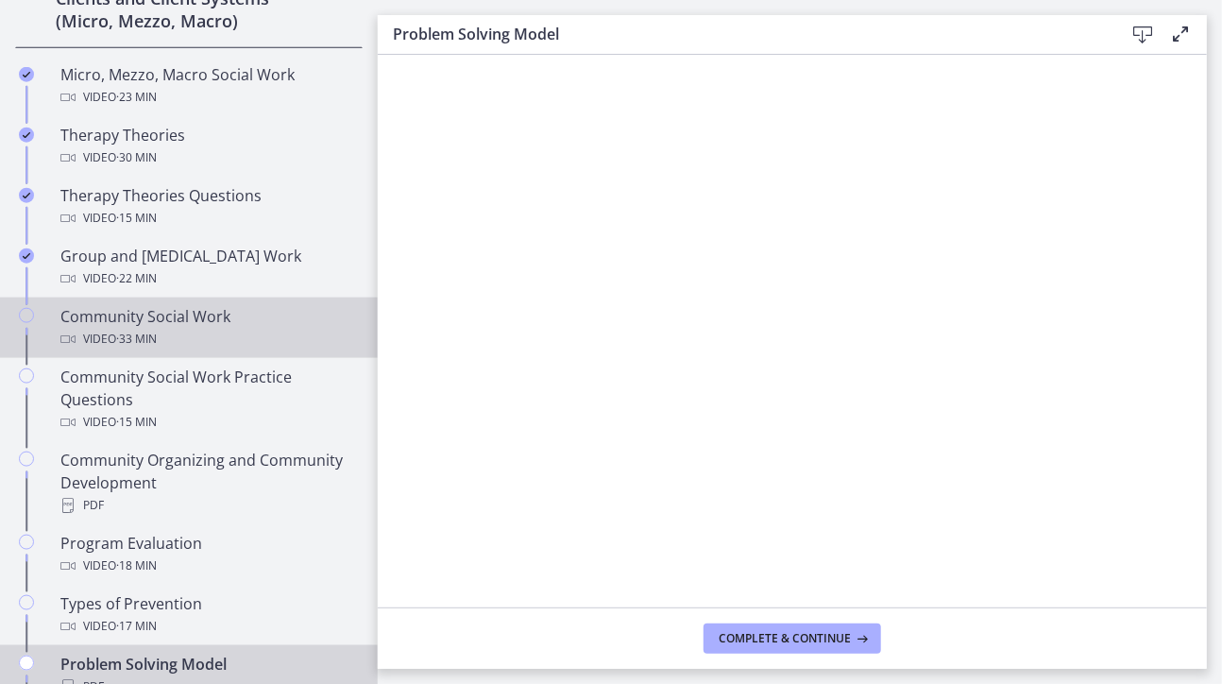
click at [156, 312] on div "Community Social Work Video · 33 min" at bounding box center [207, 327] width 295 height 45
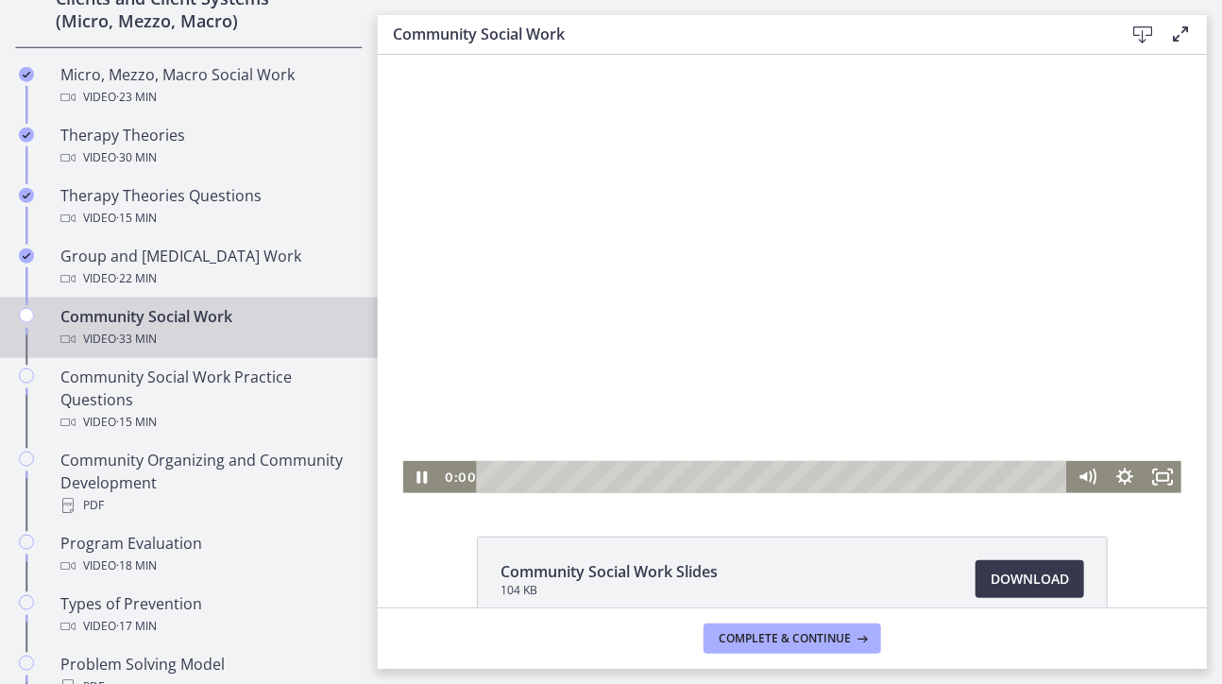
drag, startPoint x: 875, startPoint y: 477, endPoint x: 448, endPoint y: 477, distance: 427.7
click at [448, 477] on div "0:00 0:00" at bounding box center [754, 476] width 628 height 32
click at [414, 470] on icon "Pause" at bounding box center [420, 476] width 45 height 39
click at [414, 470] on icon "Play Video" at bounding box center [421, 476] width 45 height 39
click at [629, 326] on div at bounding box center [791, 273] width 779 height 438
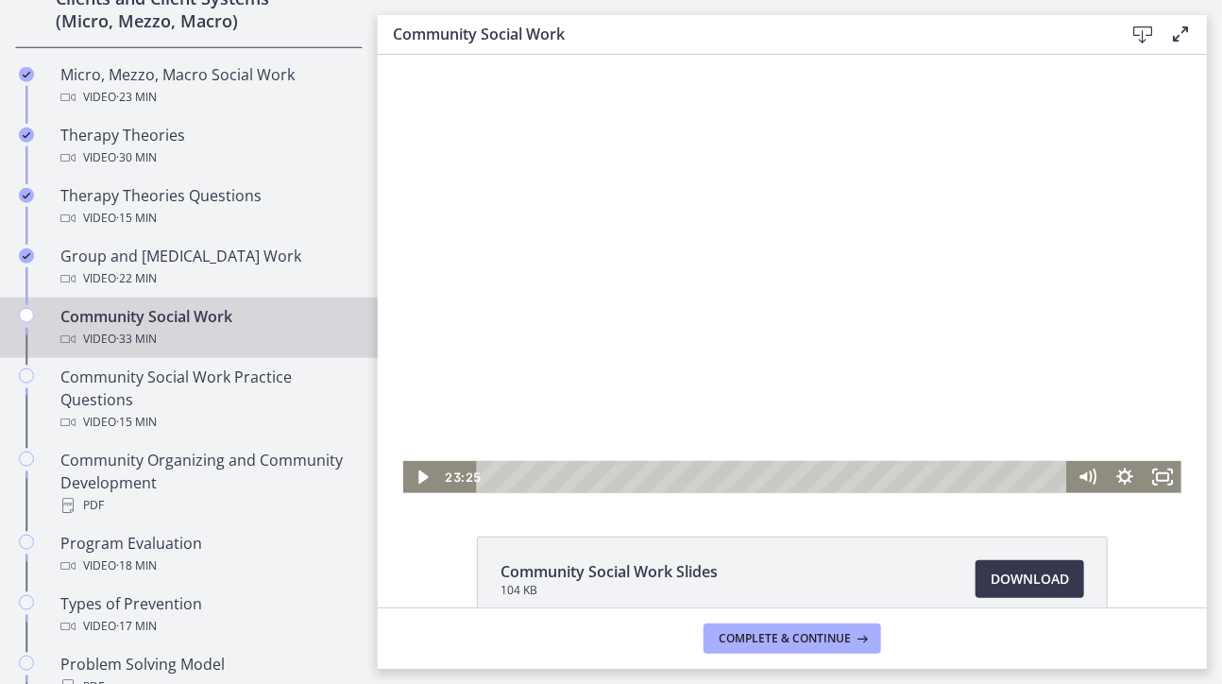
drag, startPoint x: 629, startPoint y: 326, endPoint x: 890, endPoint y: 538, distance: 336.9
click at [890, 492] on html "Click for sound @keyframes VOLUME_SMALL_WAVE_FLASH { 0% { opacity: 0; } 33% { o…" at bounding box center [791, 273] width 829 height 438
click at [418, 478] on icon "Play Video" at bounding box center [422, 476] width 38 height 32
click at [795, 475] on div "Playbar" at bounding box center [798, 475] width 10 height 10
click at [405, 476] on icon "Pause" at bounding box center [420, 476] width 45 height 39
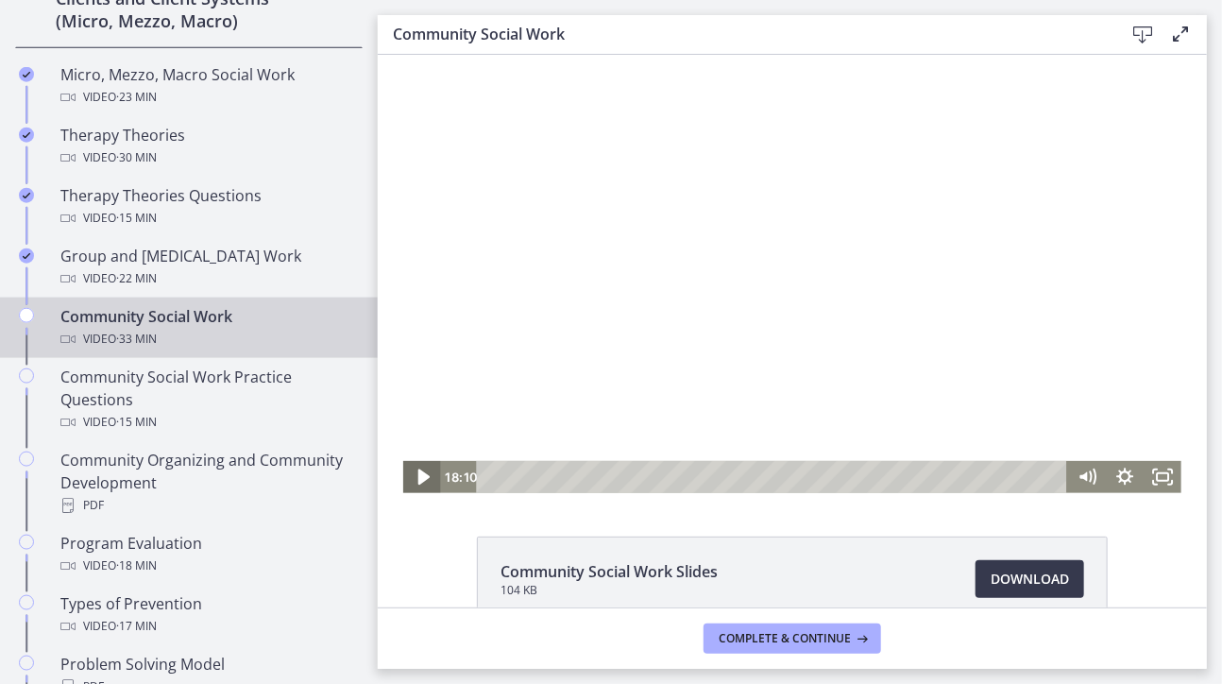
click at [405, 476] on icon "Play Video" at bounding box center [421, 476] width 45 height 39
drag, startPoint x: 797, startPoint y: 479, endPoint x: 863, endPoint y: 478, distance: 66.1
click at [864, 478] on div "Playbar" at bounding box center [869, 475] width 10 height 10
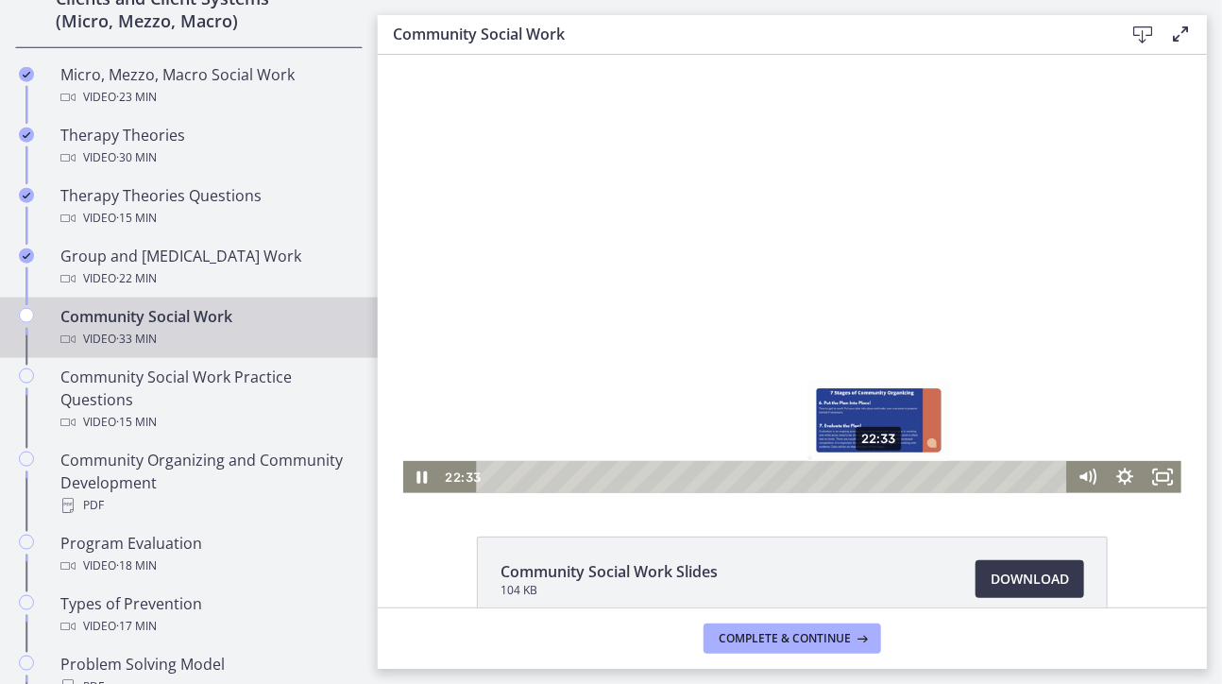
click at [871, 478] on div "Playbar" at bounding box center [876, 475] width 10 height 10
click at [880, 481] on div "23:03" at bounding box center [774, 476] width 568 height 32
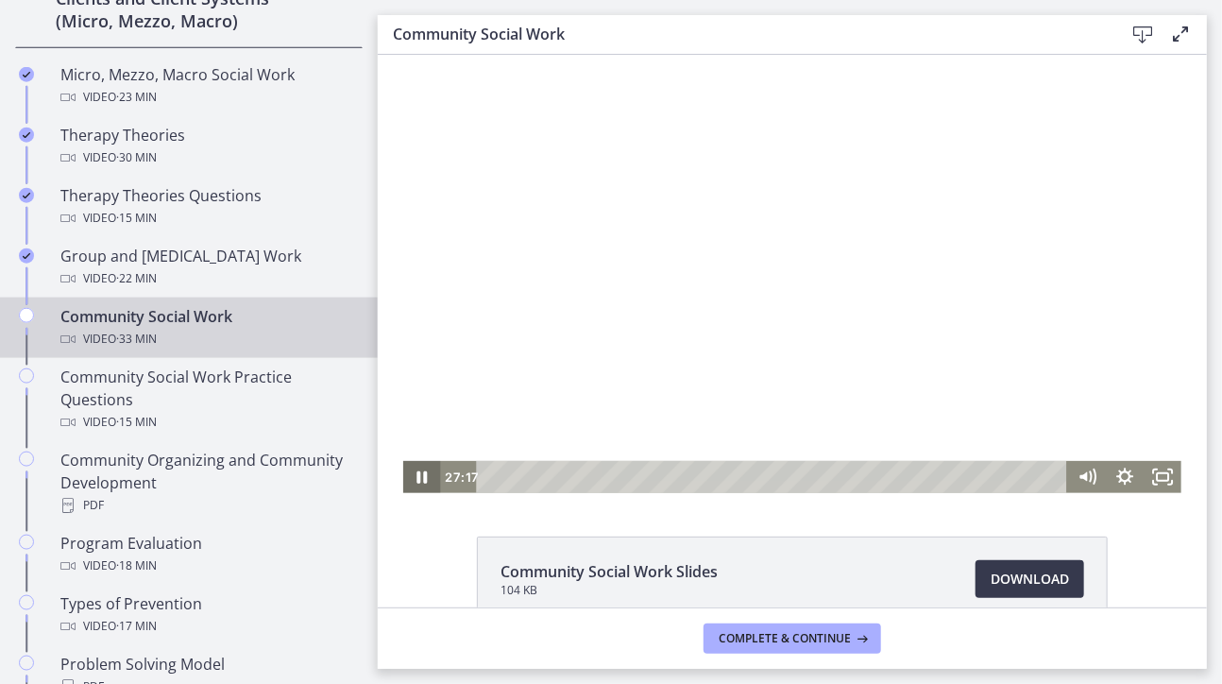
click at [416, 476] on icon "Pause" at bounding box center [421, 476] width 10 height 12
click at [409, 476] on icon "Play Video" at bounding box center [422, 476] width 38 height 32
click at [407, 469] on icon "Pause" at bounding box center [420, 476] width 45 height 39
click at [407, 469] on icon "Play Video" at bounding box center [422, 476] width 38 height 32
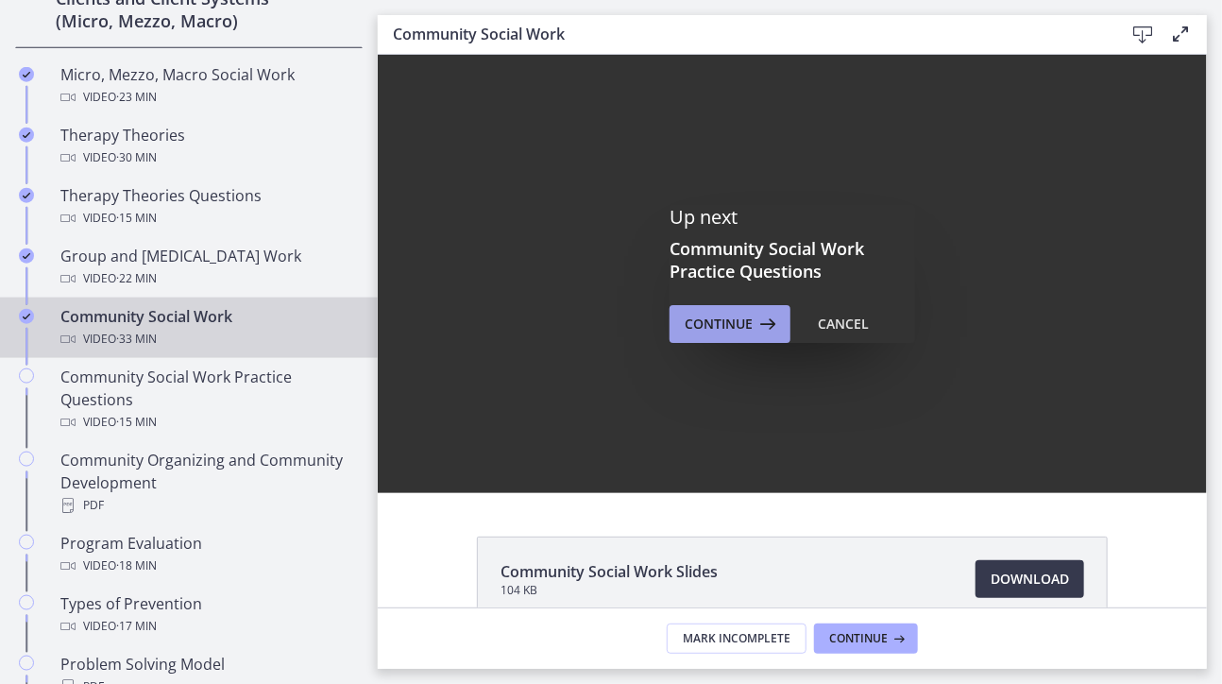
click at [726, 327] on span "Continue" at bounding box center [718, 323] width 68 height 23
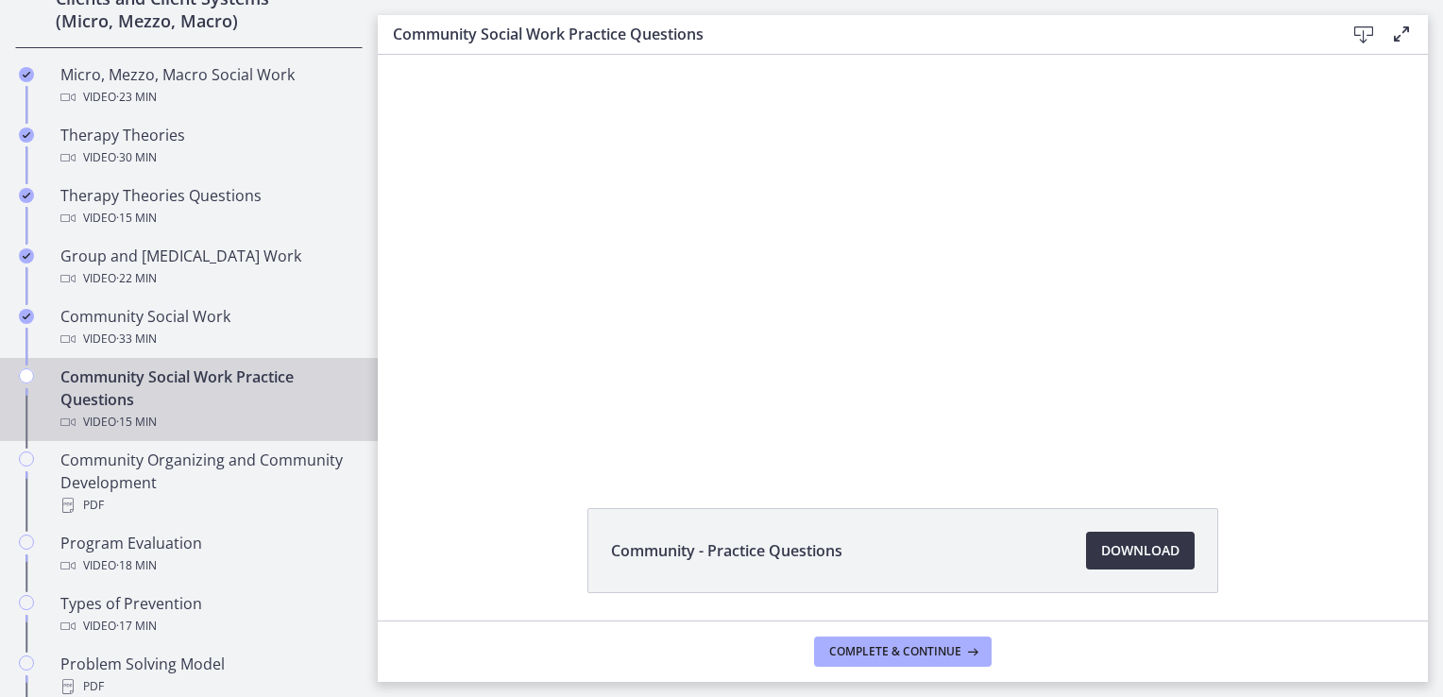
click at [1104, 547] on span "Download Opens in a new window" at bounding box center [1140, 550] width 78 height 23
click at [915, 651] on span "Complete & continue" at bounding box center [895, 651] width 132 height 15
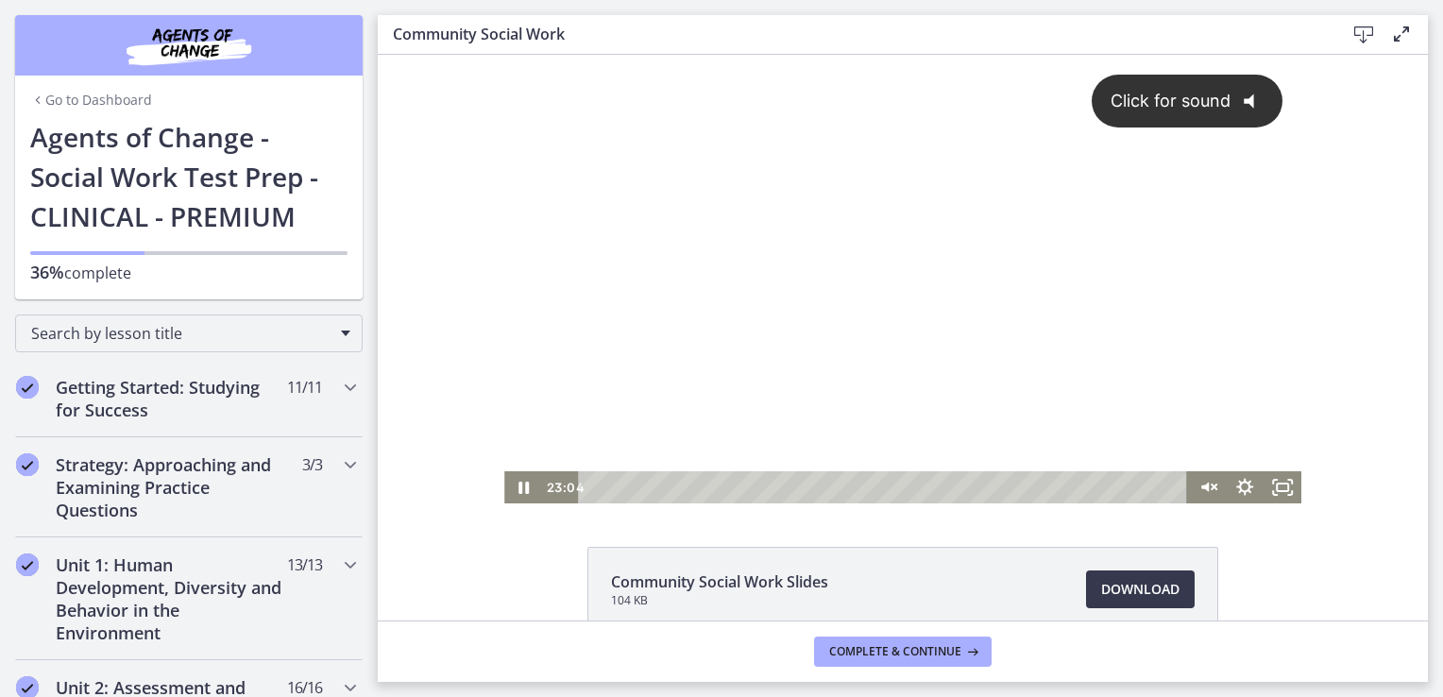
click at [722, 341] on div "Click for sound @keyframes VOLUME_SMALL_WAVE_FLASH { 0% { opacity: 0; } 33% { o…" at bounding box center [902, 263] width 797 height 416
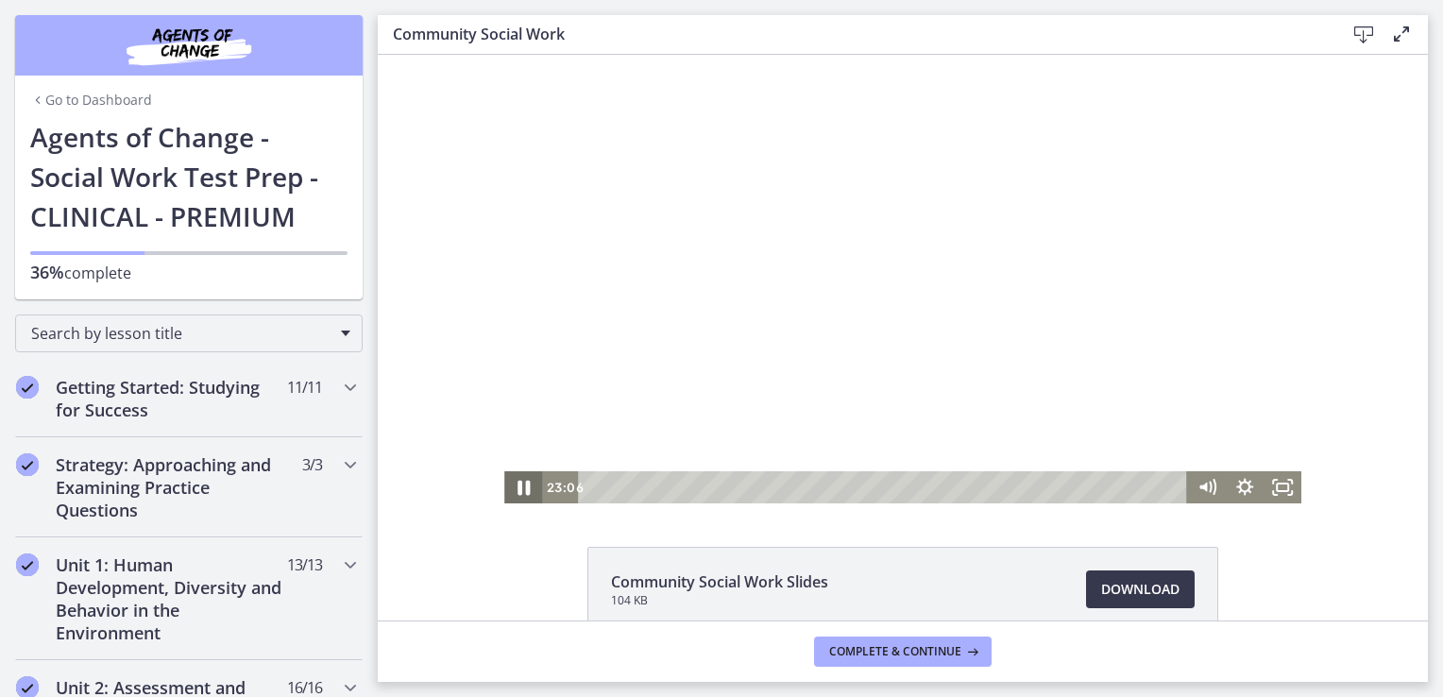
click at [516, 483] on icon "Pause" at bounding box center [522, 487] width 45 height 39
